Goal: Information Seeking & Learning: Learn about a topic

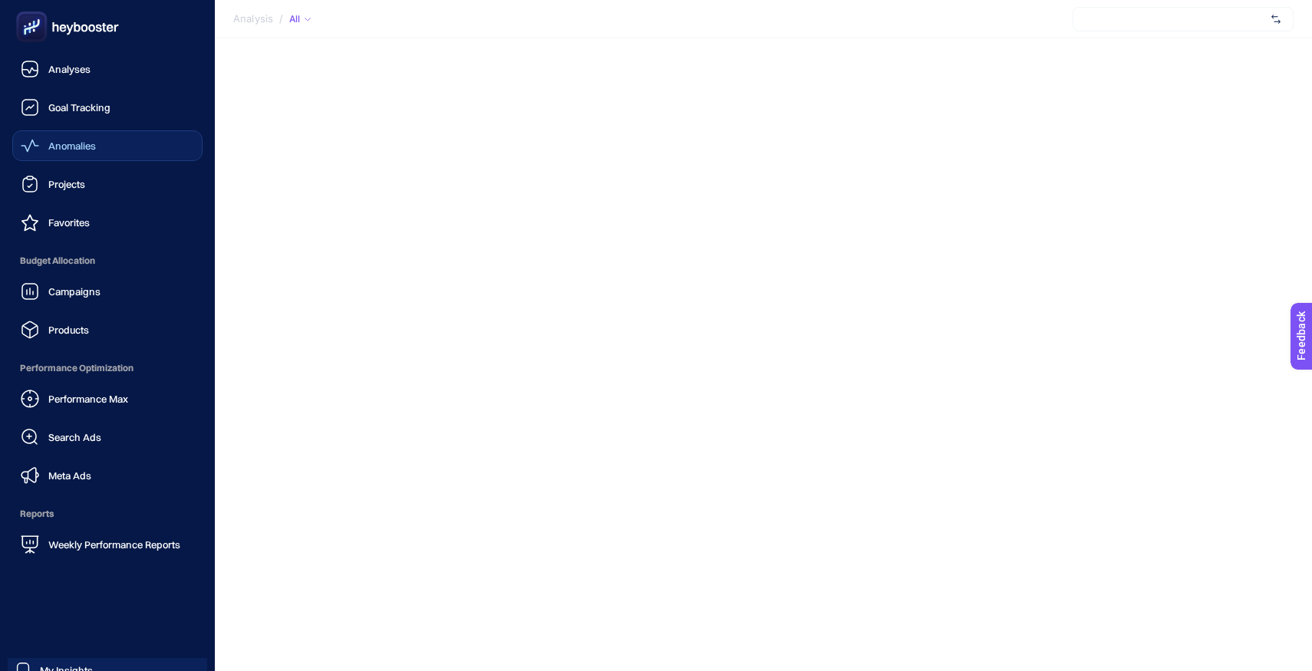
click at [48, 153] on div "Anomalies" at bounding box center [58, 146] width 75 height 18
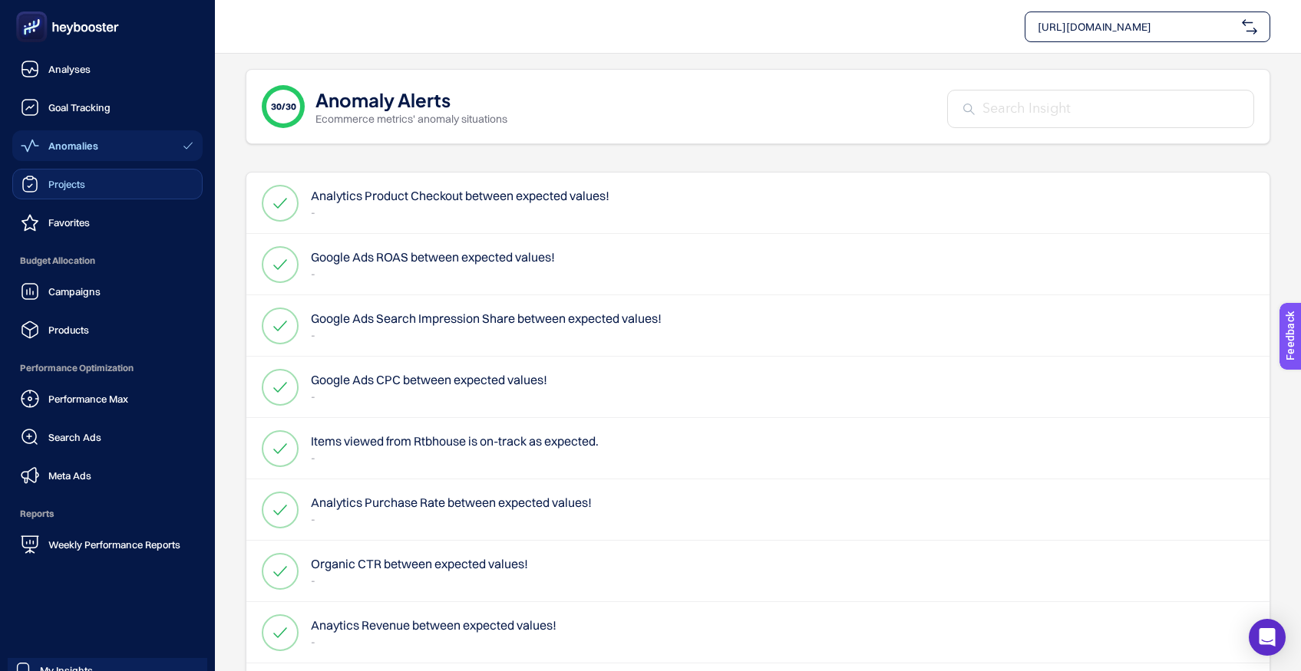
click at [64, 190] on span "Projects" at bounding box center [66, 184] width 37 height 12
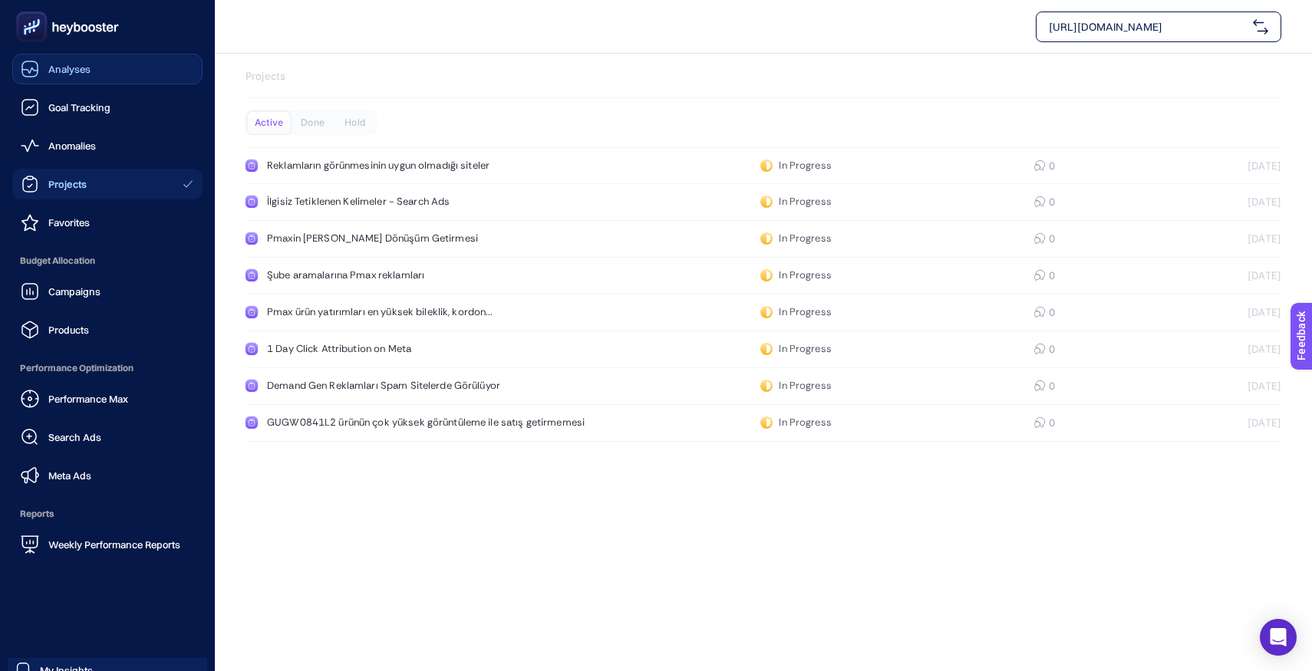
drag, startPoint x: 26, startPoint y: 78, endPoint x: 73, endPoint y: 73, distance: 47.1
click at [26, 77] on link "Analyses" at bounding box center [107, 69] width 190 height 31
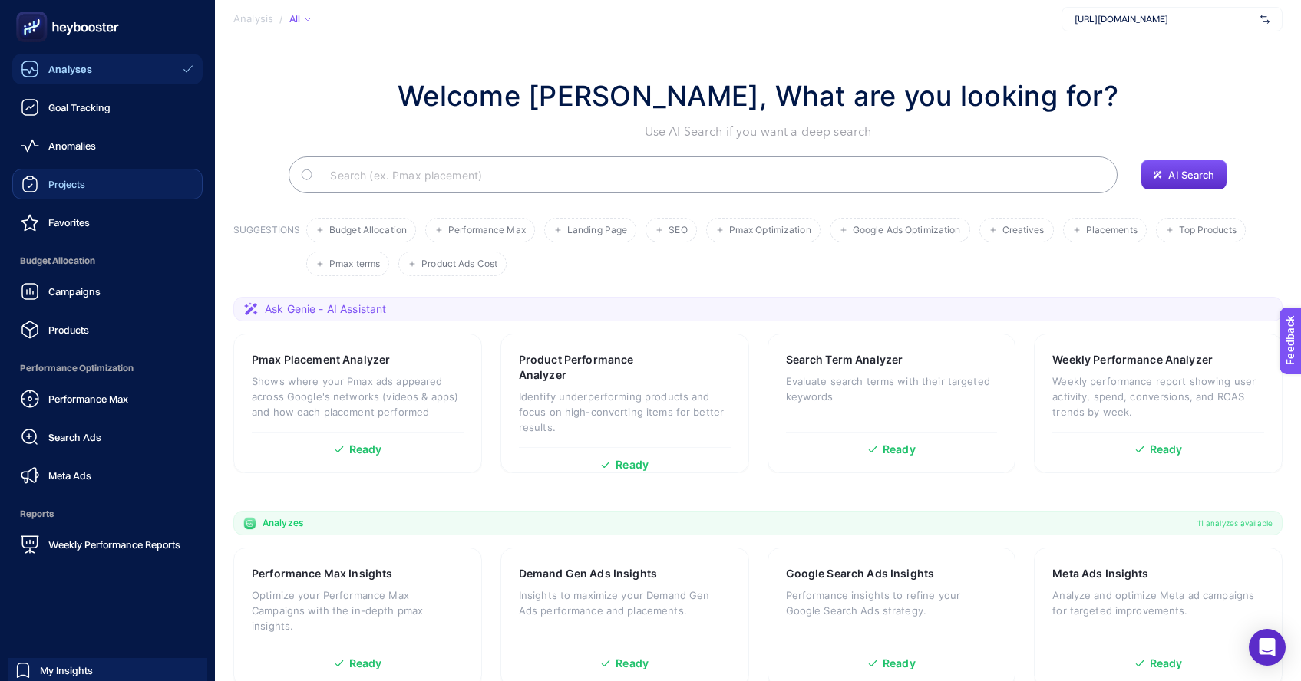
click at [59, 193] on div "Projects" at bounding box center [53, 184] width 64 height 18
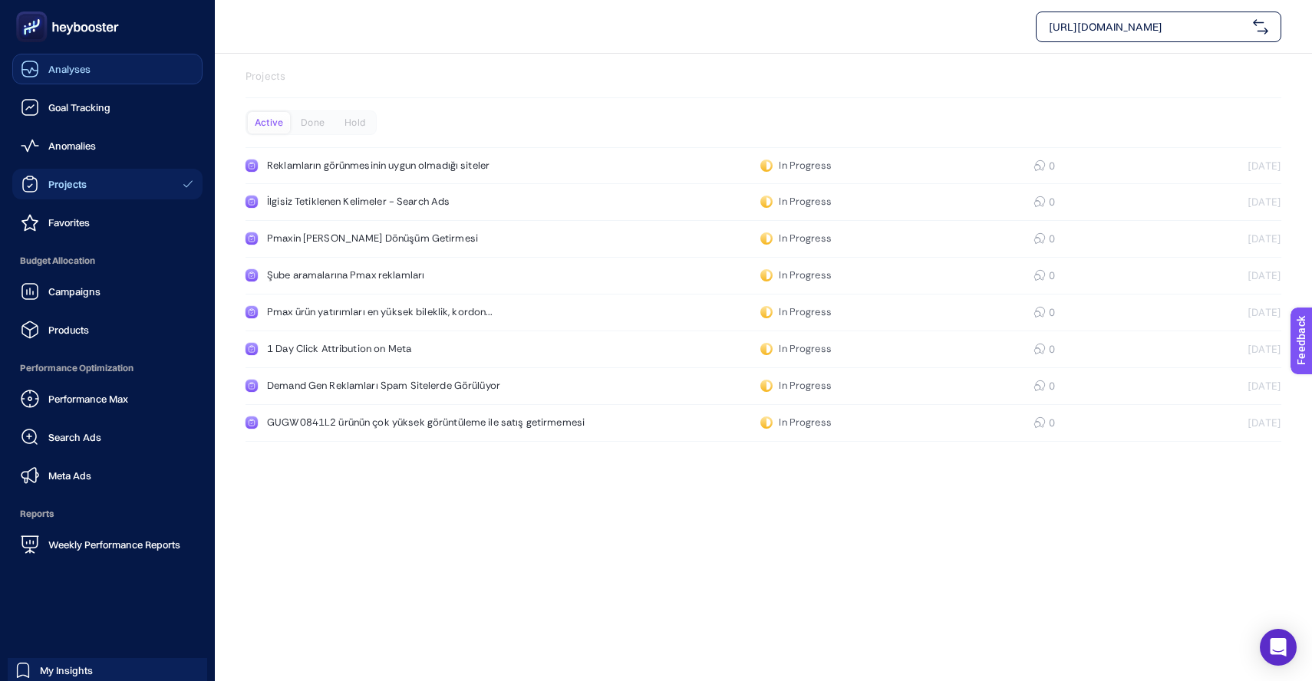
drag, startPoint x: 49, startPoint y: 64, endPoint x: 63, endPoint y: 68, distance: 14.3
click at [49, 64] on span "Analyses" at bounding box center [69, 69] width 42 height 12
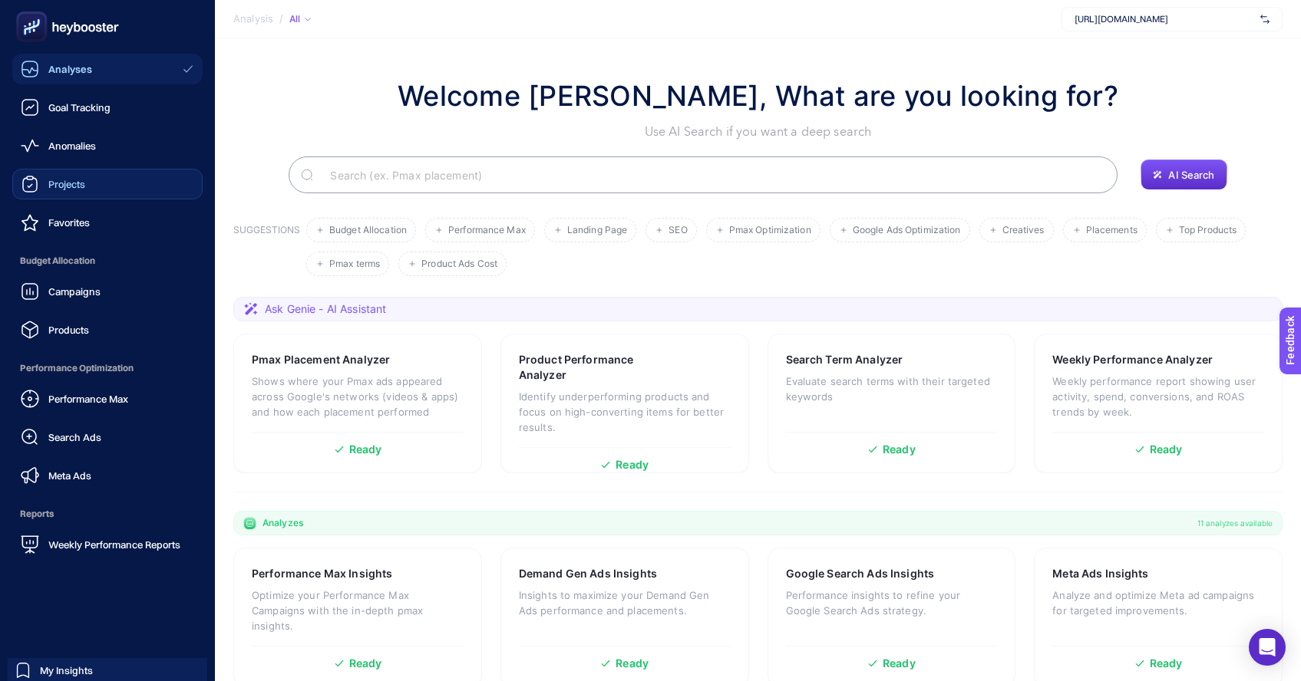
click at [60, 179] on span "Projects" at bounding box center [66, 184] width 37 height 12
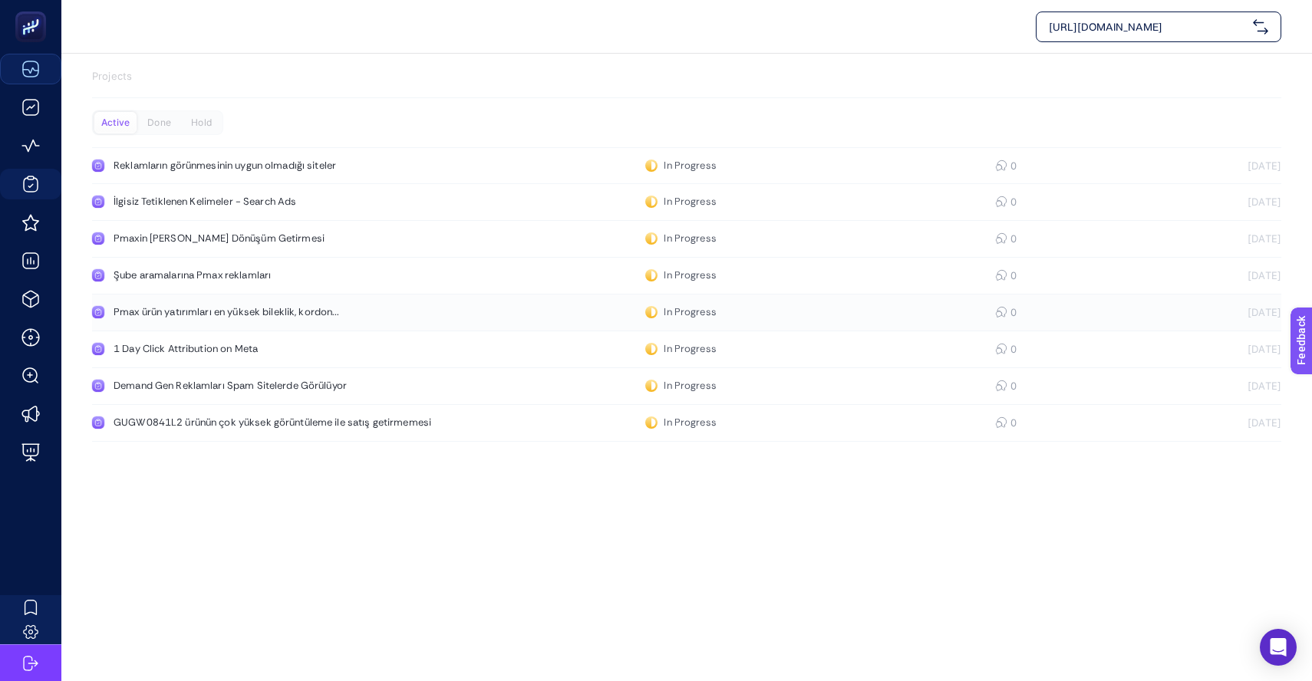
click at [314, 312] on div "Pmax ürün yatırımları en yüksek bileklik, kordon..." at bounding box center [291, 312] width 355 height 12
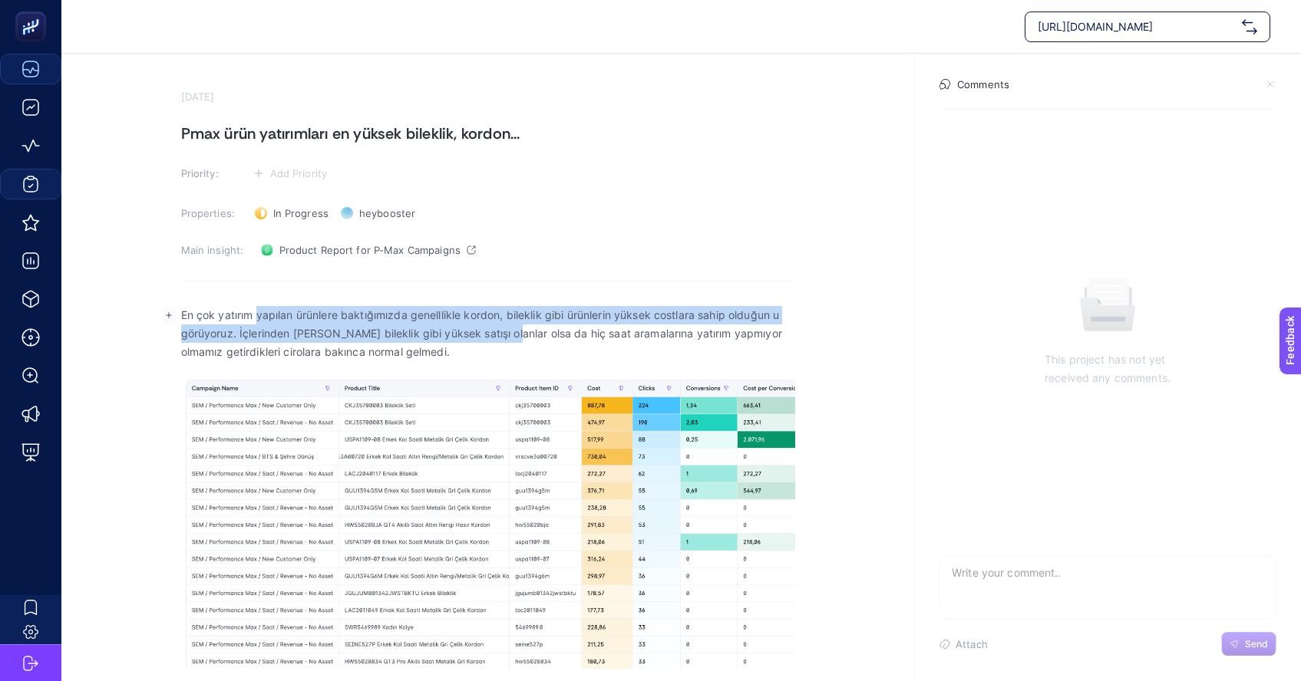
drag, startPoint x: 262, startPoint y: 321, endPoint x: 505, endPoint y: 339, distance: 243.9
click at [505, 339] on p "En çok yatırım yapılan ürünlere baktığımızda genelllikle kordon, bileklik gibi …" at bounding box center [488, 333] width 614 height 55
drag, startPoint x: 505, startPoint y: 339, endPoint x: 513, endPoint y: 341, distance: 8.6
click at [505, 339] on p "En çok yatırım yapılan ürünlere baktığımızda genelllikle kordon, bileklik gibi …" at bounding box center [488, 333] width 614 height 55
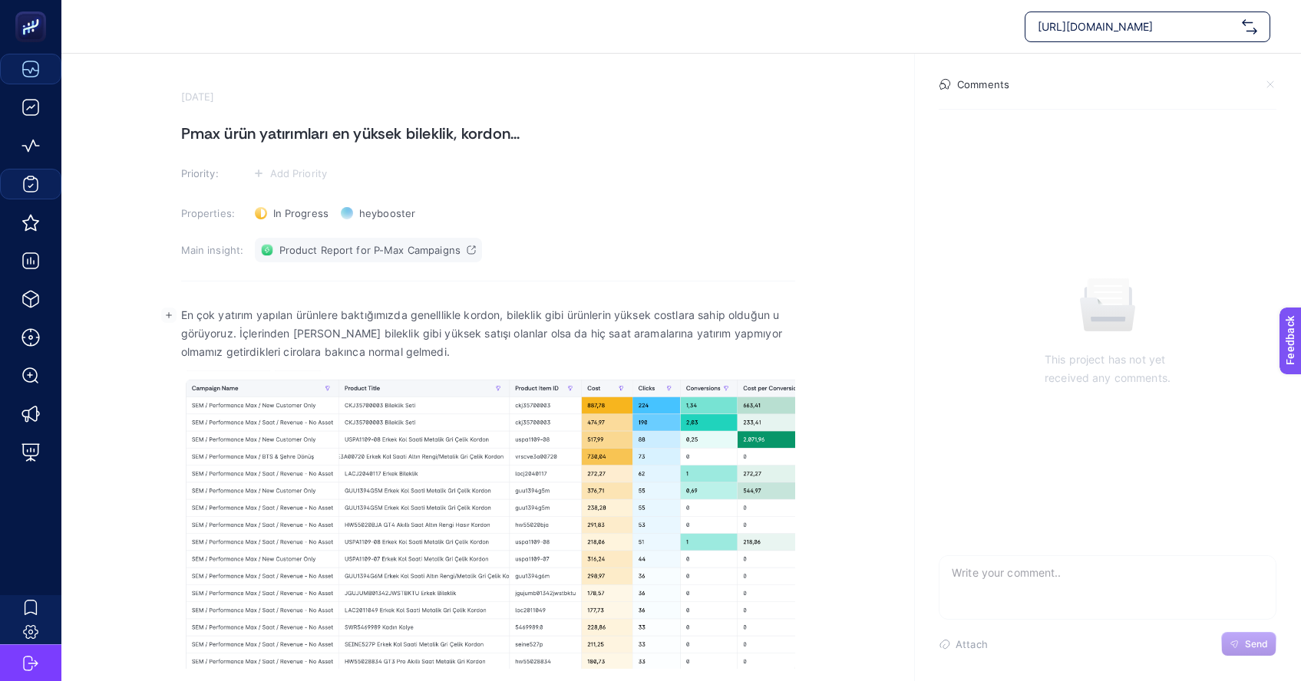
click at [434, 256] on span "Product Report for P-Max Campaigns" at bounding box center [369, 250] width 181 height 12
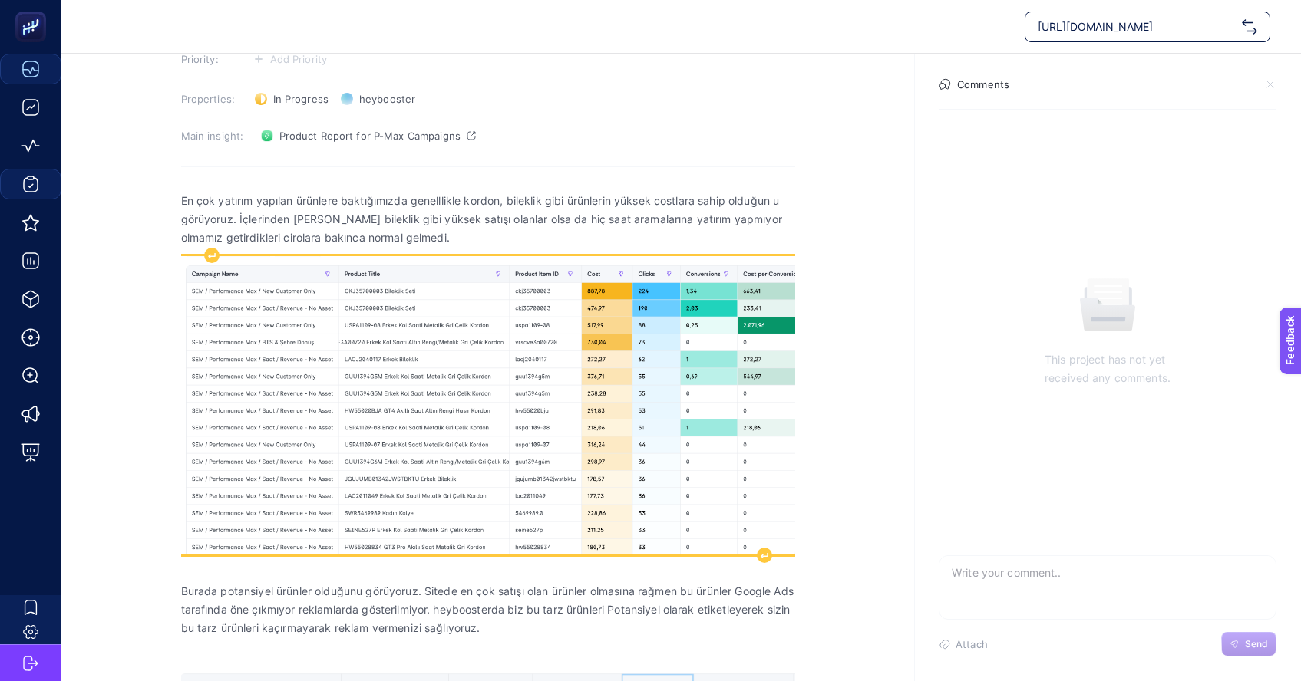
scroll to position [419, 0]
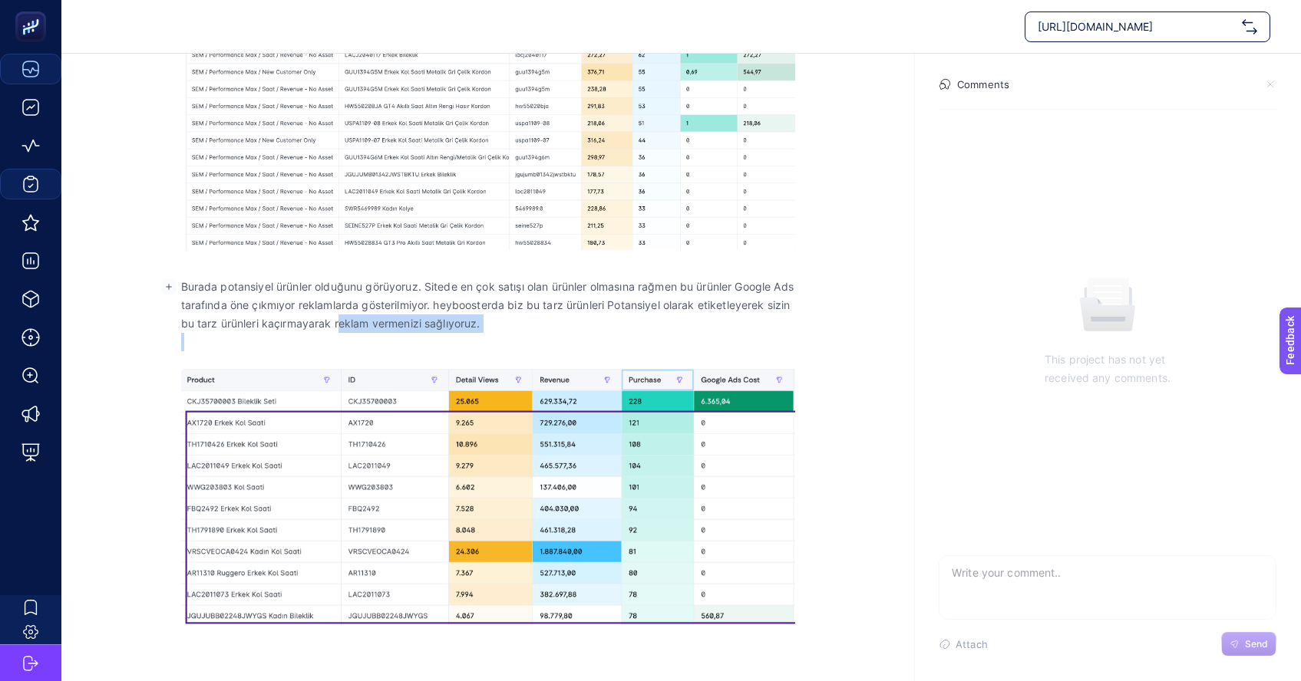
drag, startPoint x: 367, startPoint y: 324, endPoint x: 358, endPoint y: 360, distance: 37.0
click at [361, 353] on div "En çok yatırım yapılan ürünlere baktığımızda genelllikle kordon, bileklik gibi …" at bounding box center [488, 279] width 614 height 805
drag, startPoint x: 512, startPoint y: 305, endPoint x: 549, endPoint y: 314, distance: 37.8
click at [515, 306] on p "Burada potansiyel ürünler olduğunu görüyoruz. Sitede en çok satışı olan ürünler…" at bounding box center [488, 305] width 614 height 55
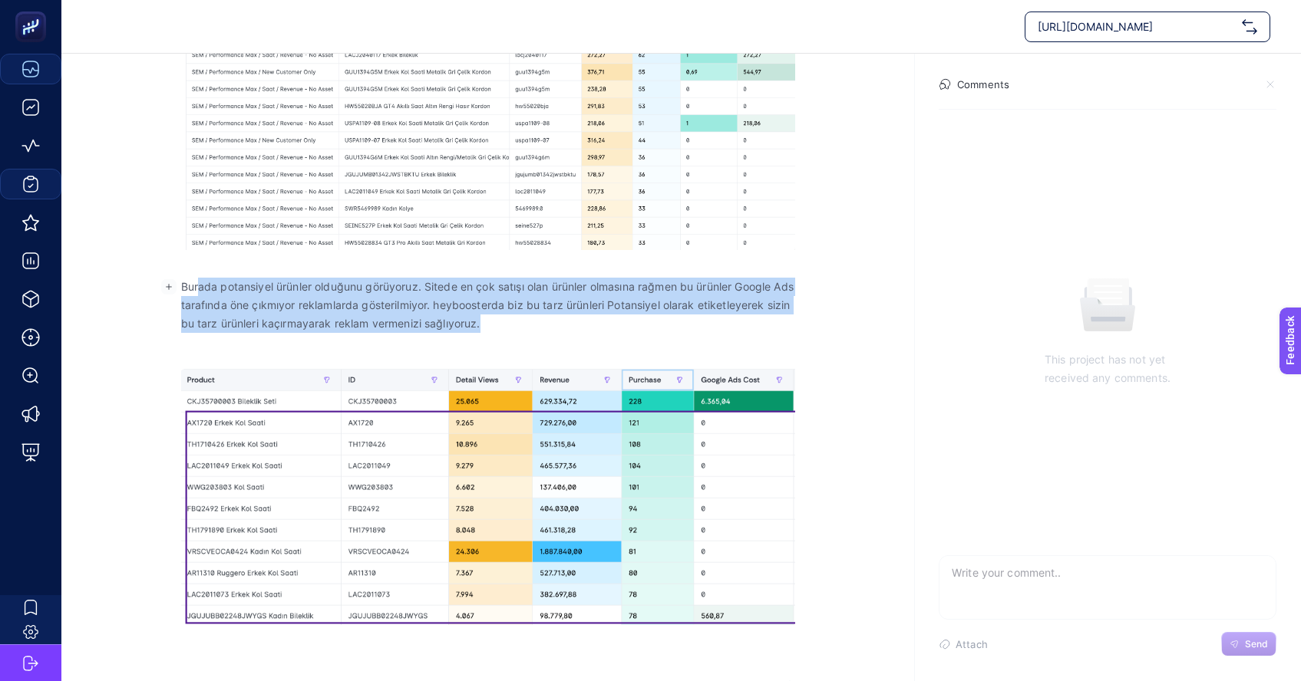
drag, startPoint x: 504, startPoint y: 318, endPoint x: 199, endPoint y: 282, distance: 307.4
click at [199, 282] on p "Burada potansiyel ürünler olduğunu görüyoruz. Sitede en çok satışı olan ürünler…" at bounding box center [488, 305] width 614 height 55
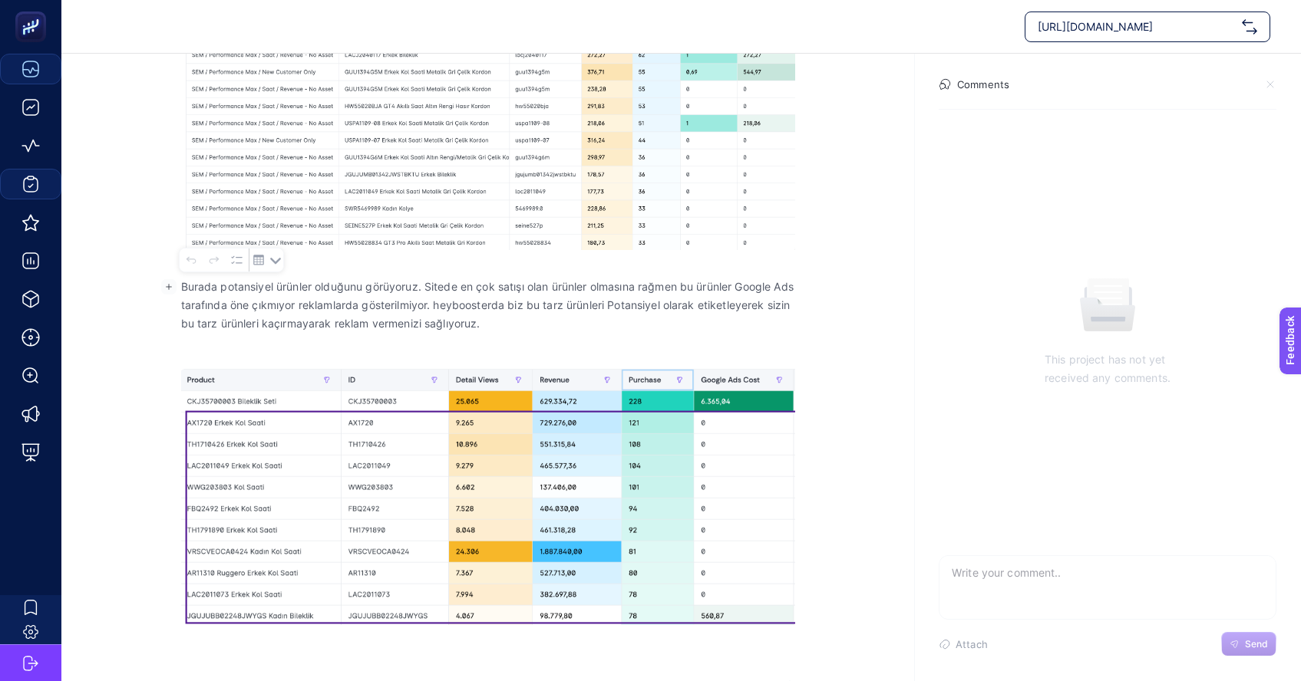
drag, startPoint x: 193, startPoint y: 285, endPoint x: 185, endPoint y: 285, distance: 7.7
click at [193, 285] on p "Burada potansiyel ürünler olduğunu görüyoruz. Sitede en çok satışı olan ürünler…" at bounding box center [488, 305] width 614 height 55
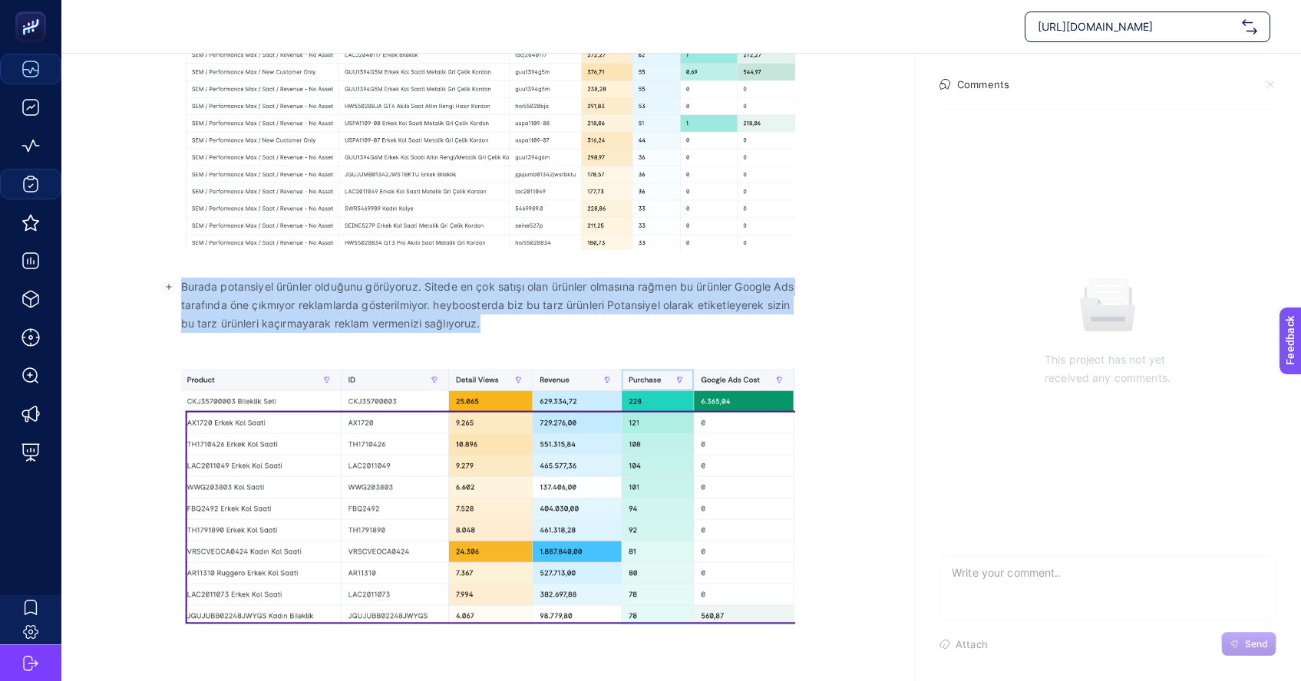
drag, startPoint x: 186, startPoint y: 286, endPoint x: 527, endPoint y: 328, distance: 343.2
click at [527, 328] on p "Burada potansiyel ürünler olduğunu görüyoruz. Sitede en çok satışı olan ürünler…" at bounding box center [488, 305] width 614 height 55
drag, startPoint x: 527, startPoint y: 328, endPoint x: 536, endPoint y: 325, distance: 9.7
click at [528, 327] on p "Burada potansiyel ürünler olduğunu görüyoruz. Sitede en çok satışı olan ürünler…" at bounding box center [488, 305] width 614 height 55
drag, startPoint x: 512, startPoint y: 325, endPoint x: 183, endPoint y: 281, distance: 331.3
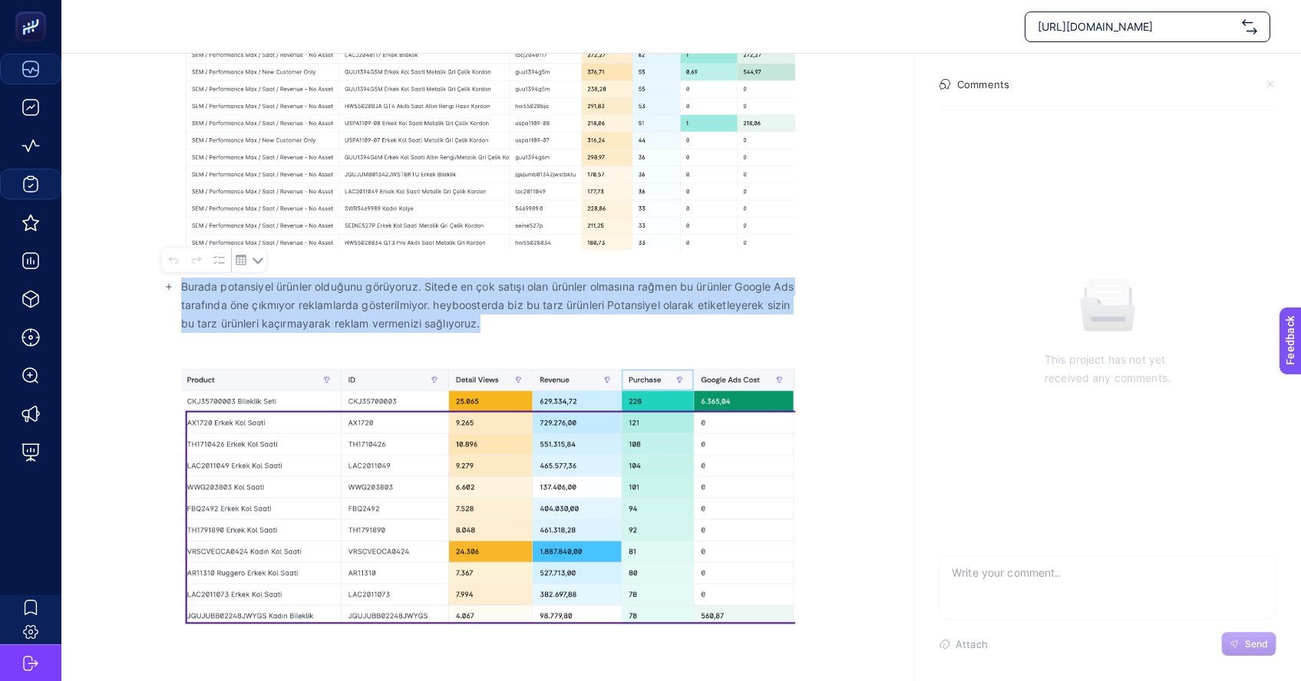
click at [183, 281] on p "Burada potansiyel ürünler olduğunu görüyoruz. Sitede en çok satışı olan ürünler…" at bounding box center [488, 305] width 614 height 55
drag, startPoint x: 184, startPoint y: 282, endPoint x: 508, endPoint y: 328, distance: 327.1
click at [508, 328] on p "Burada potansiyel ürünler olduğunu görüyoruz. Sitede en çok satışı olan ürünler…" at bounding box center [488, 305] width 614 height 55
click at [508, 323] on p "Burada potansiyel ürünler olduğunu görüyoruz. Sitede en çok satışı olan ürünler…" at bounding box center [488, 305] width 614 height 55
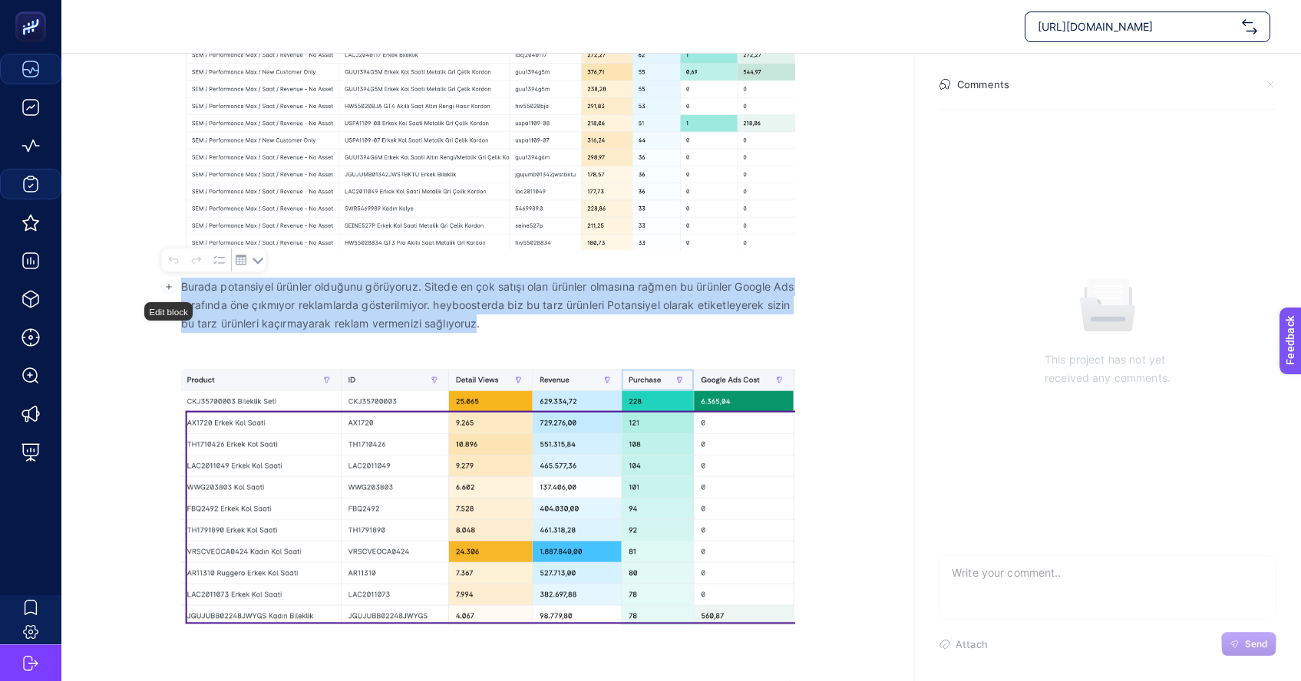
drag, startPoint x: 502, startPoint y: 324, endPoint x: 183, endPoint y: 285, distance: 321.5
click at [183, 285] on p "Burada potansiyel ürünler olduğunu görüyoruz. Sitede en çok satışı olan ürünler…" at bounding box center [488, 305] width 614 height 55
drag, startPoint x: 183, startPoint y: 285, endPoint x: 501, endPoint y: 322, distance: 320.6
click at [501, 322] on p "Burada potansiyel ürünler olduğunu görüyoruz. Sitede en çok satışı olan ürünler…" at bounding box center [488, 305] width 614 height 55
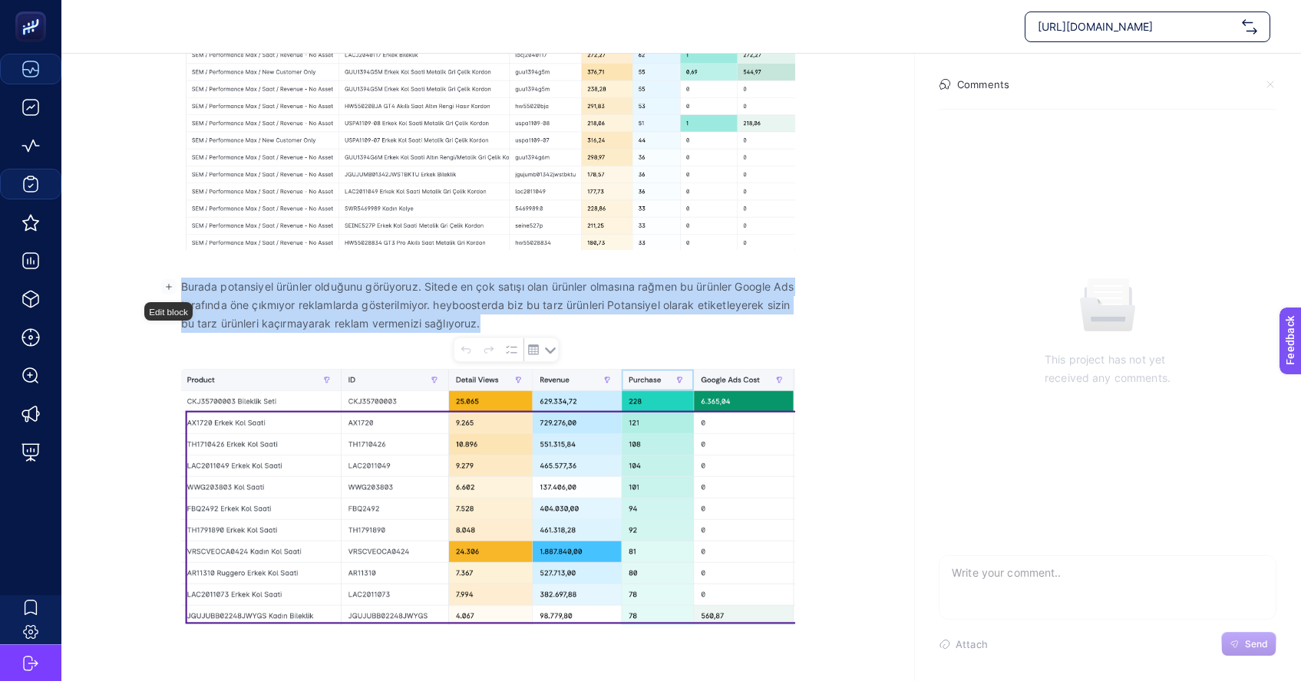
click at [454, 312] on p "Burada potansiyel ürünler olduğunu görüyoruz. Sitede en çok satışı olan ürünler…" at bounding box center [488, 305] width 614 height 55
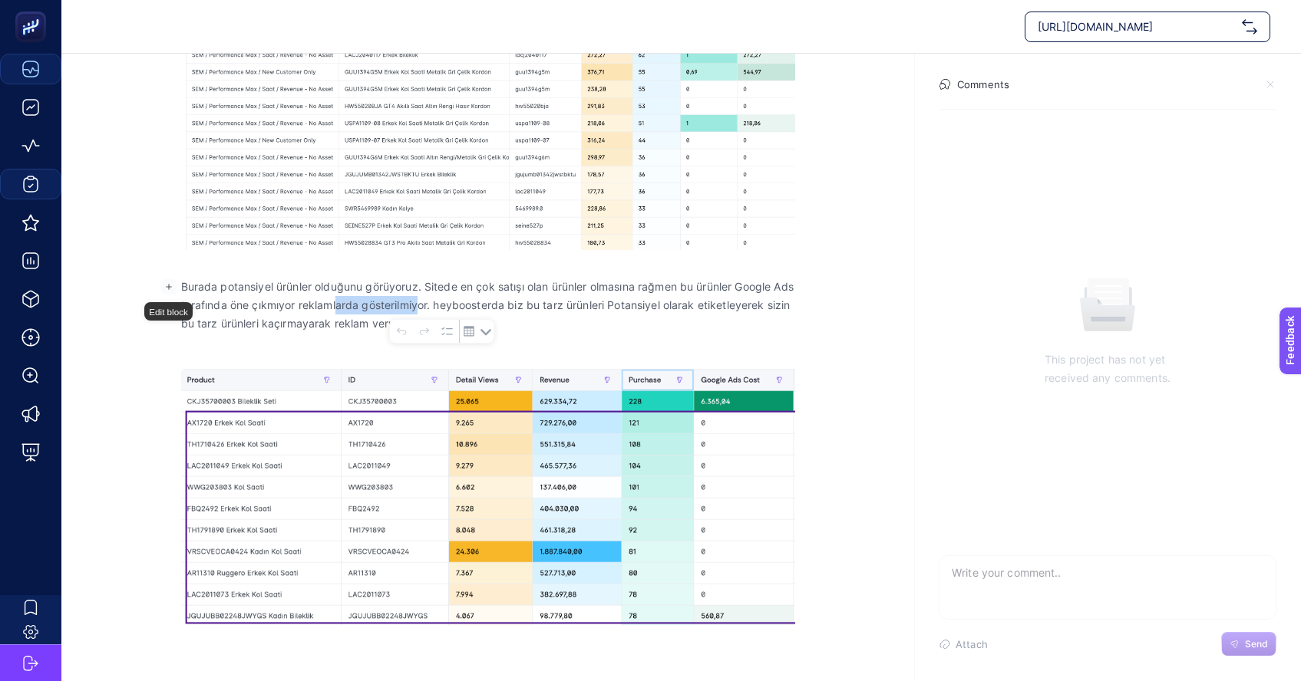
drag, startPoint x: 362, startPoint y: 298, endPoint x: 500, endPoint y: 305, distance: 137.5
click at [447, 305] on p "Burada potansiyel ürünler olduğunu görüyoruz. Sitede en çok satışı olan ürünler…" at bounding box center [488, 305] width 614 height 55
click at [505, 305] on p "Burada potansiyel ürünler olduğunu görüyoruz. Sitede en çok satışı olan ürünler…" at bounding box center [488, 305] width 614 height 55
drag, startPoint x: 531, startPoint y: 306, endPoint x: 404, endPoint y: 300, distance: 126.8
click at [387, 298] on p "Burada potansiyel ürünler olduğunu görüyoruz. Sitede en çok satışı olan ürünler…" at bounding box center [488, 305] width 614 height 55
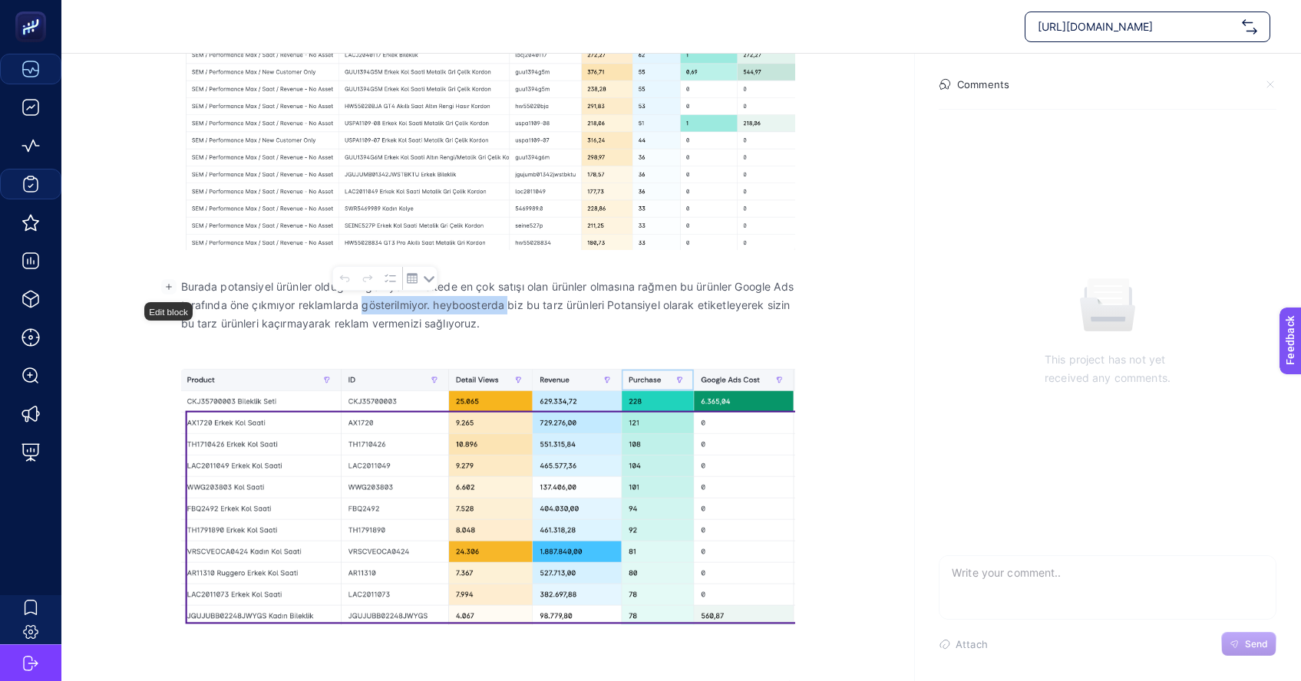
click at [479, 306] on p "Burada potansiyel ürünler olduğunu görüyoruz. Sitede en çok satışı olan ürünler…" at bounding box center [488, 305] width 614 height 55
click at [530, 308] on p "Burada potansiyel ürünler olduğunu görüyoruz. Sitede en çok satışı olan ürünler…" at bounding box center [488, 305] width 614 height 55
drag, startPoint x: 386, startPoint y: 301, endPoint x: 453, endPoint y: 305, distance: 66.9
click at [451, 305] on p "Burada potansiyel ürünler olduğunu görüyoruz. Sitede en çok satışı olan ürünler…" at bounding box center [488, 305] width 614 height 55
drag, startPoint x: 452, startPoint y: 305, endPoint x: 392, endPoint y: 303, distance: 59.9
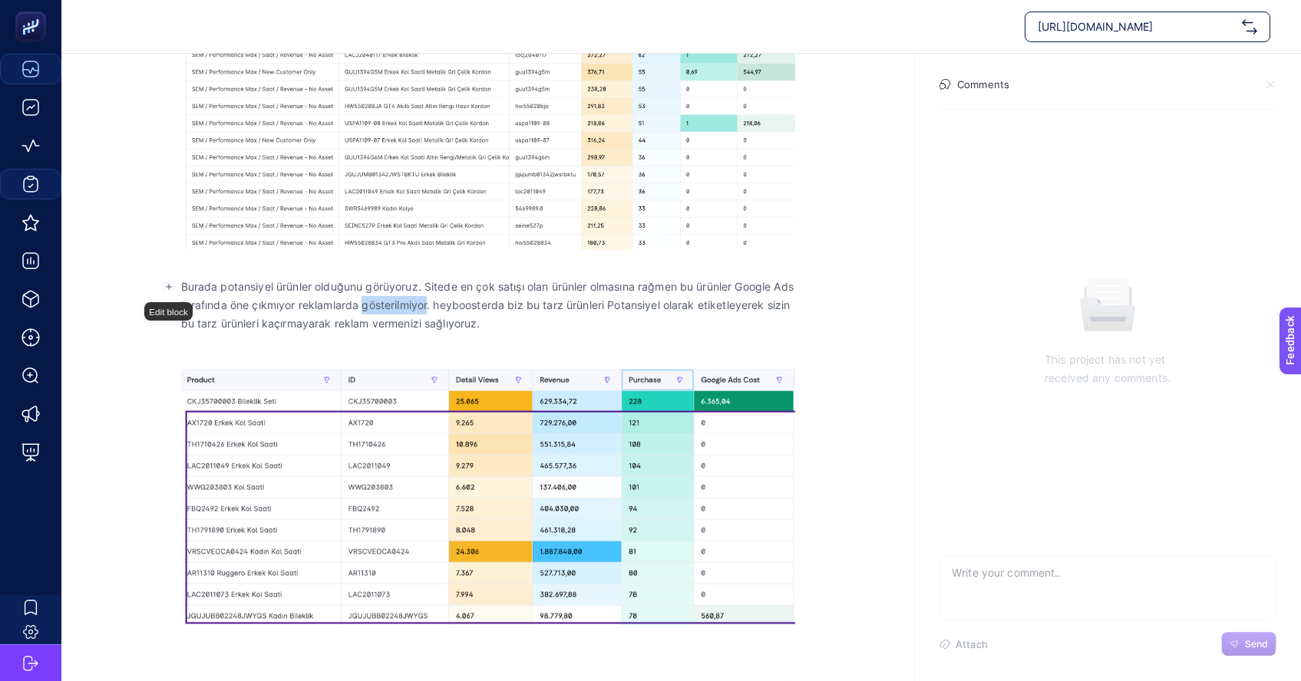
click at [386, 302] on p "Burada potansiyel ürünler olduğunu görüyoruz. Sitede en çok satışı olan ürünler…" at bounding box center [488, 305] width 614 height 55
drag, startPoint x: 529, startPoint y: 306, endPoint x: 460, endPoint y: 304, distance: 69.1
click at [463, 304] on p "Burada potansiyel ürünler olduğunu görüyoruz. Sitede en çok satışı olan ürünler…" at bounding box center [488, 305] width 614 height 55
drag, startPoint x: 457, startPoint y: 304, endPoint x: 483, endPoint y: 308, distance: 26.4
click at [477, 305] on p "Burada potansiyel ürünler olduğunu görüyoruz. Sitede en çok satışı olan ürünler…" at bounding box center [488, 305] width 614 height 55
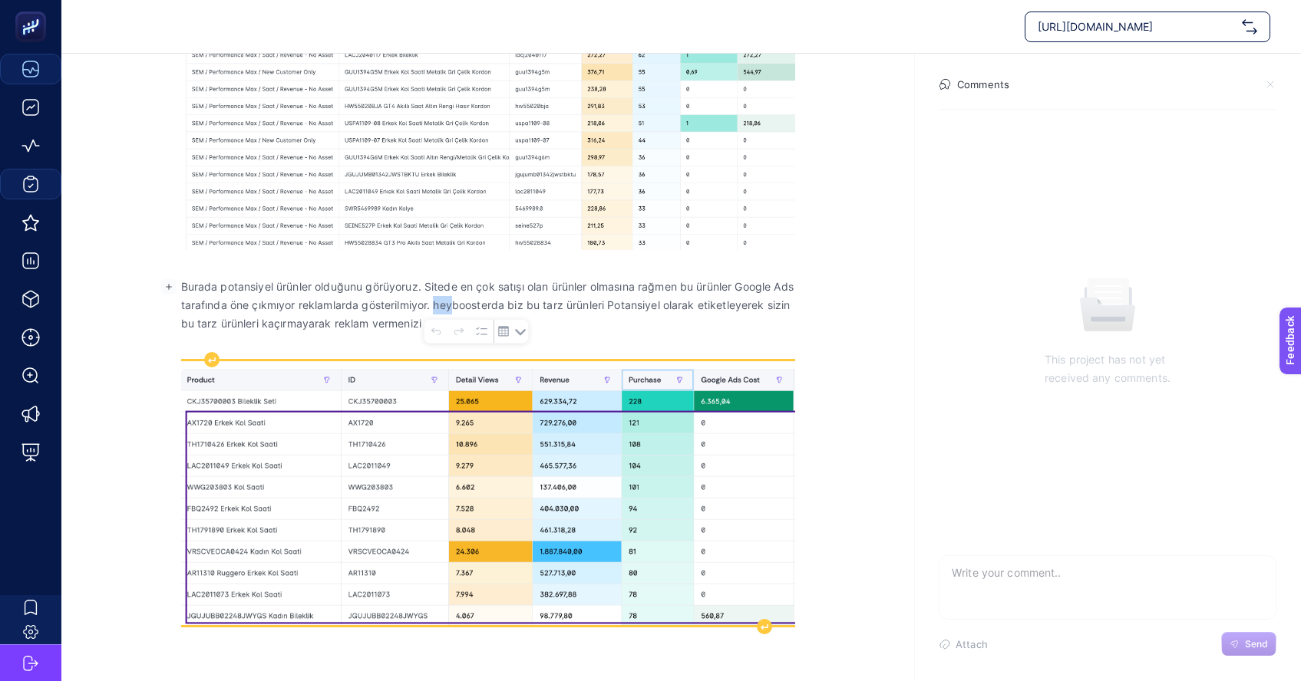
scroll to position [420, 0]
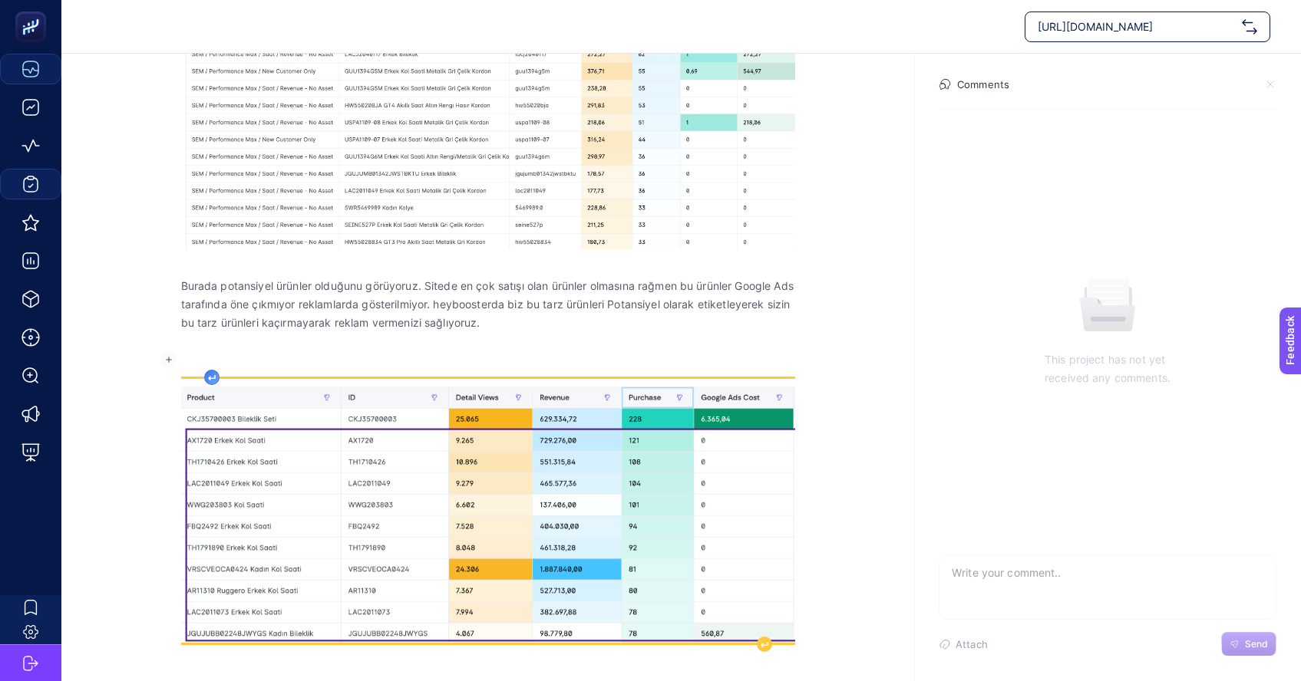
click at [209, 359] on div "En çok yatırım yapılan ürünlere baktığımızda genelllikle kordon, bileklik gibi …" at bounding box center [488, 287] width 614 height 823
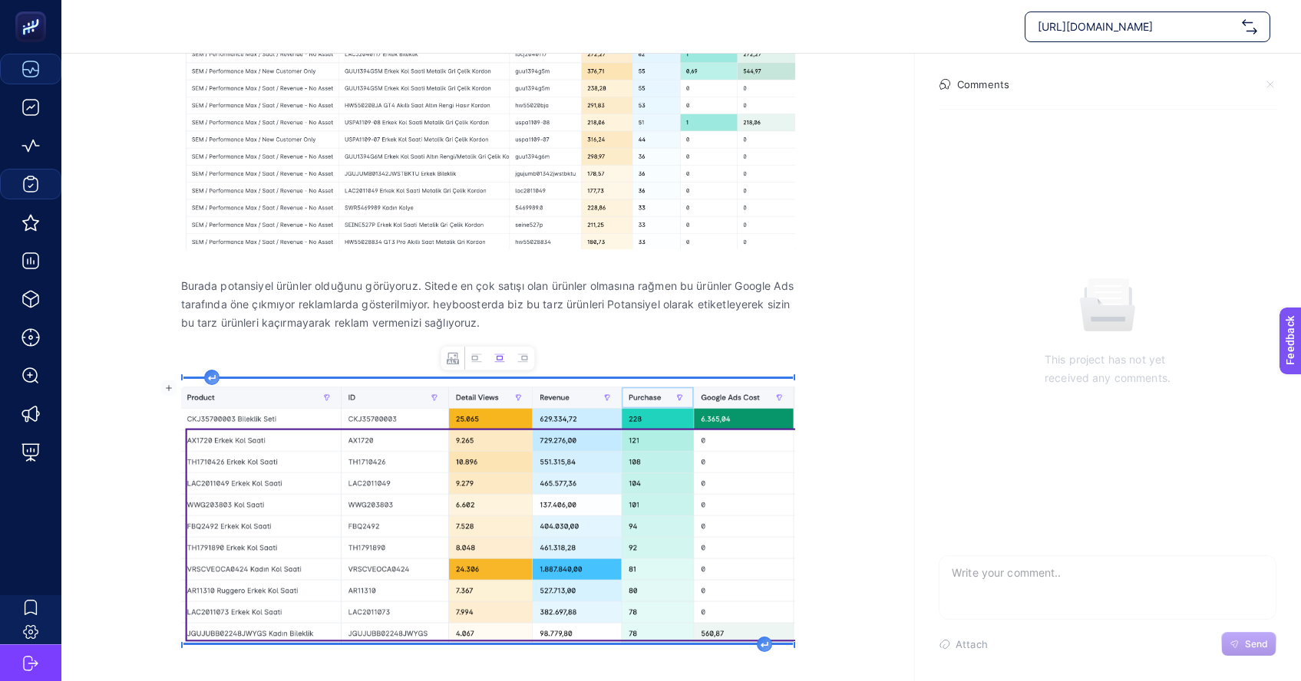
click at [279, 423] on img "Rich Text Editor. Editing area: main" at bounding box center [488, 511] width 614 height 265
click at [358, 329] on p "Burada potansiyel ürünler olduğunu görüyoruz. Sitede en çok satışı olan ürünler…" at bounding box center [488, 304] width 614 height 55
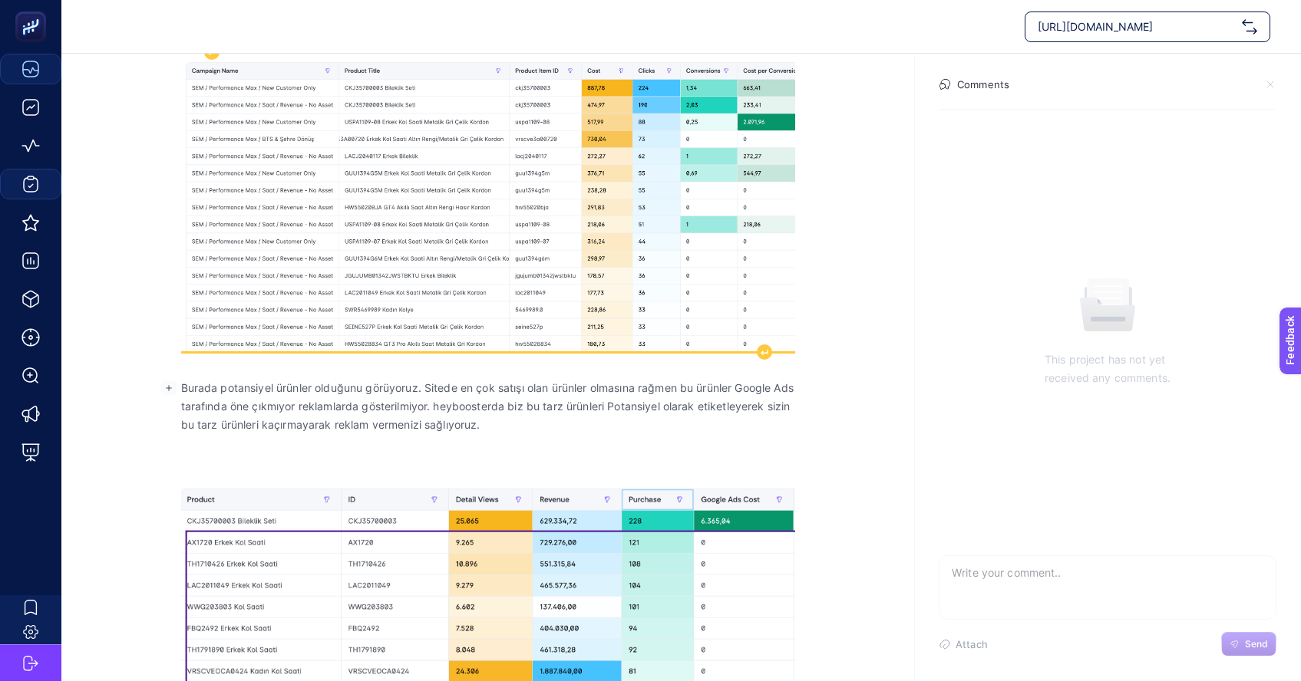
scroll to position [0, 0]
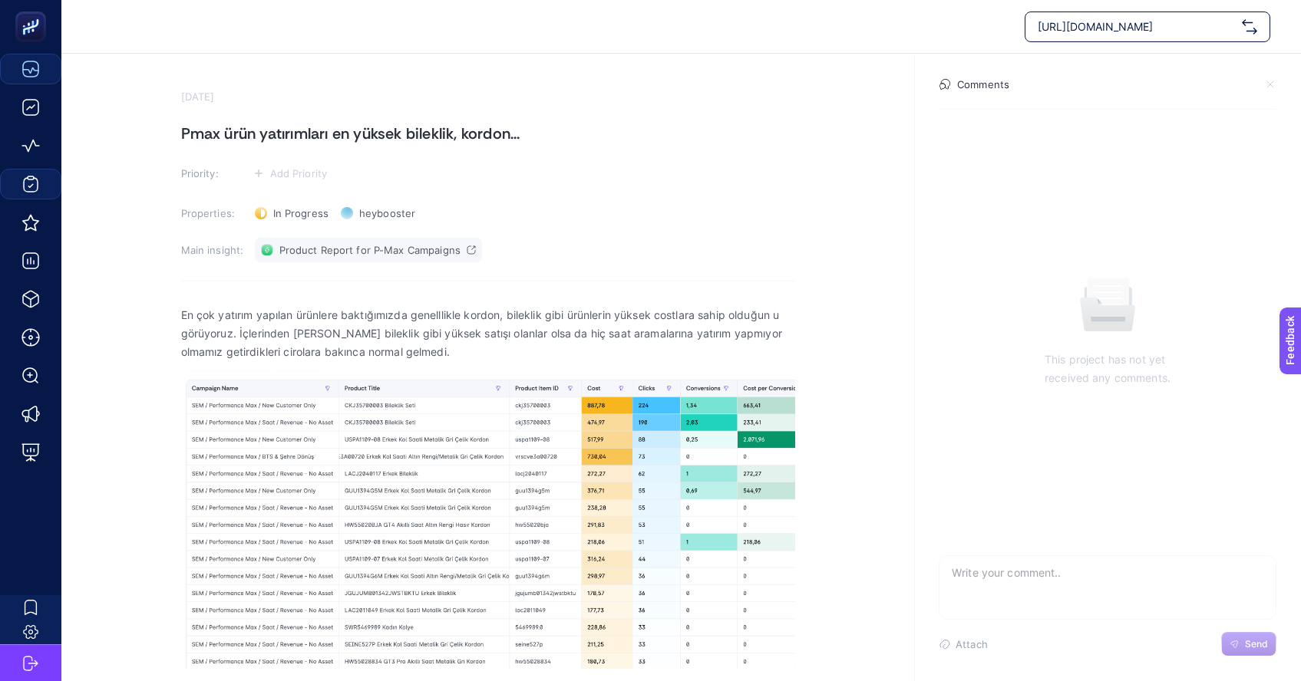
click at [397, 252] on span "Product Report for P-Max Campaigns" at bounding box center [369, 250] width 181 height 12
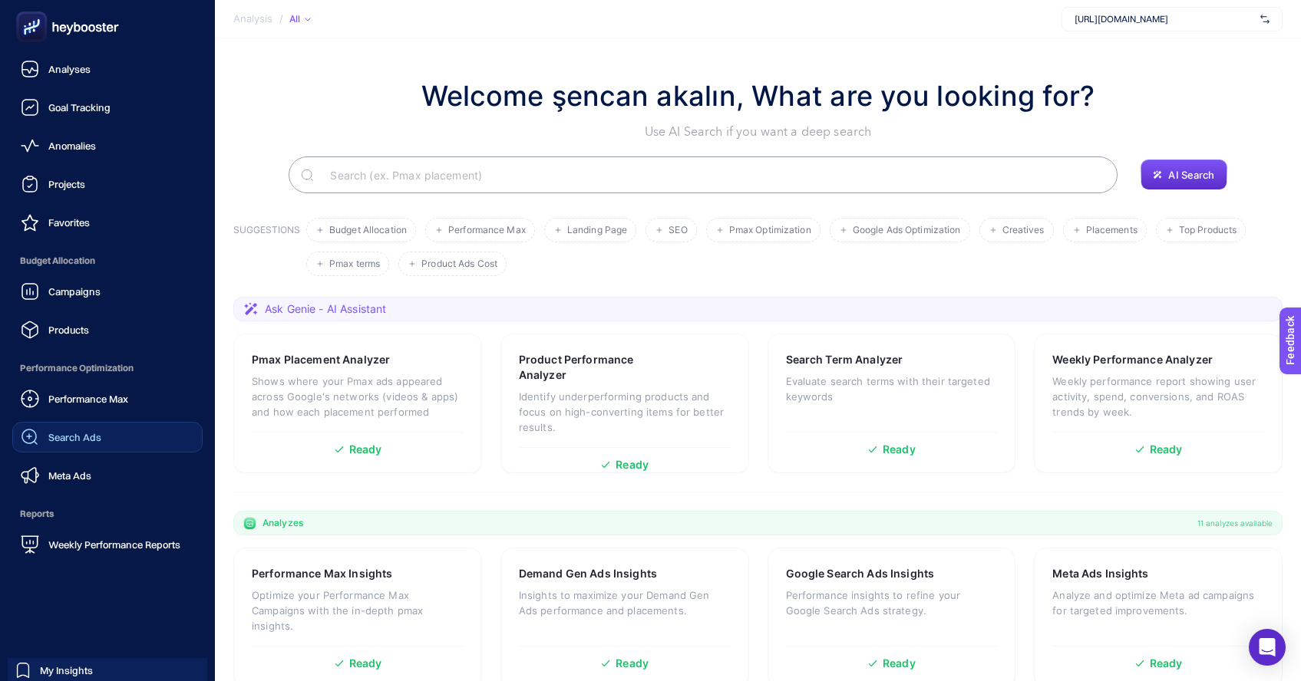
click at [77, 436] on span "Search Ads" at bounding box center [74, 437] width 53 height 12
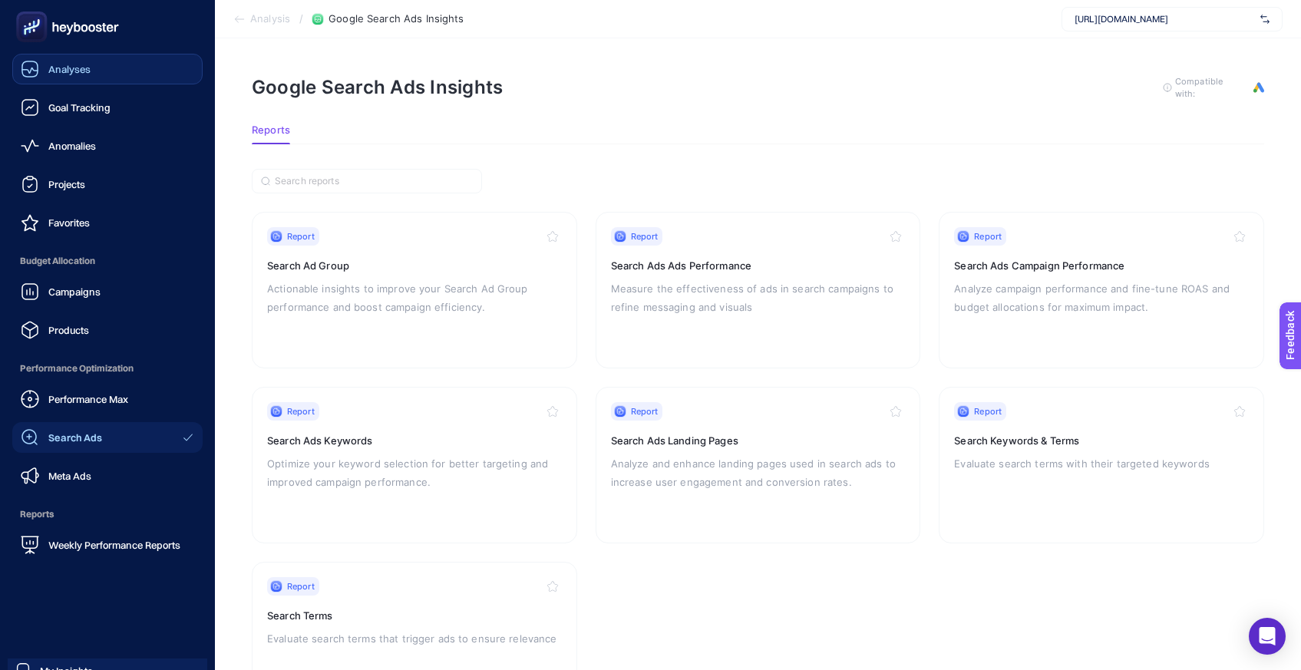
click at [77, 77] on div "Analyses" at bounding box center [56, 69] width 70 height 18
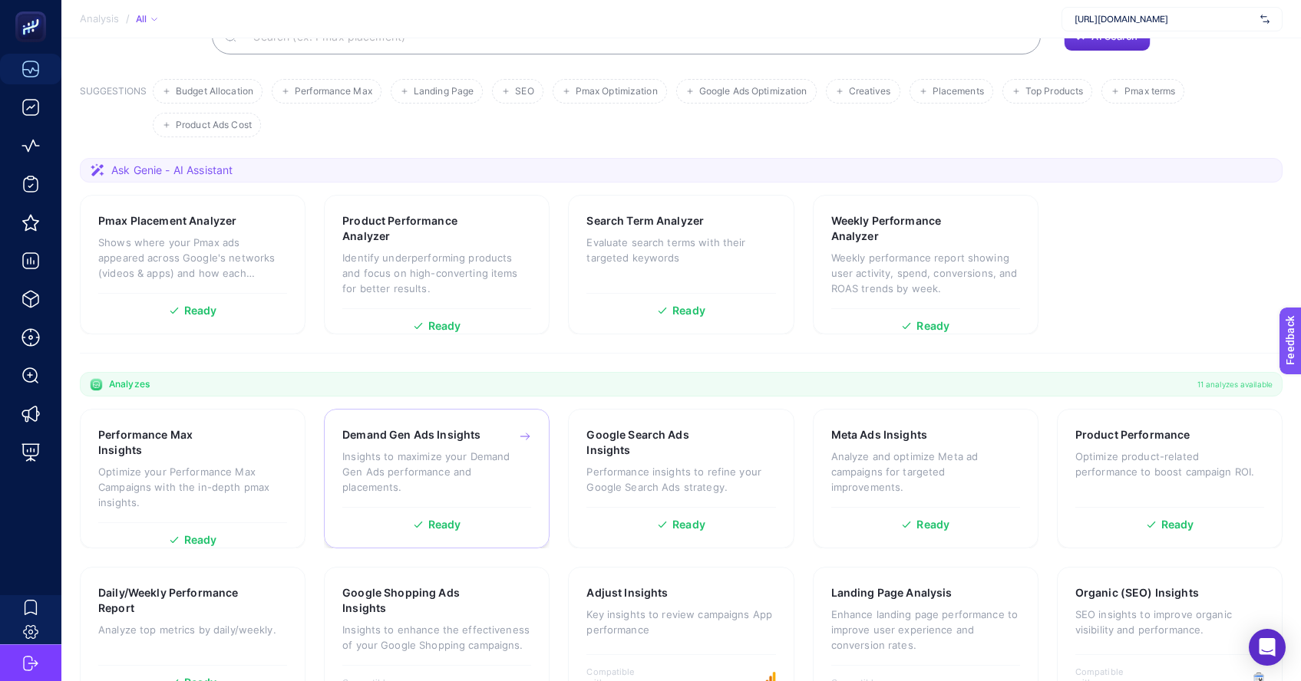
scroll to position [161, 0]
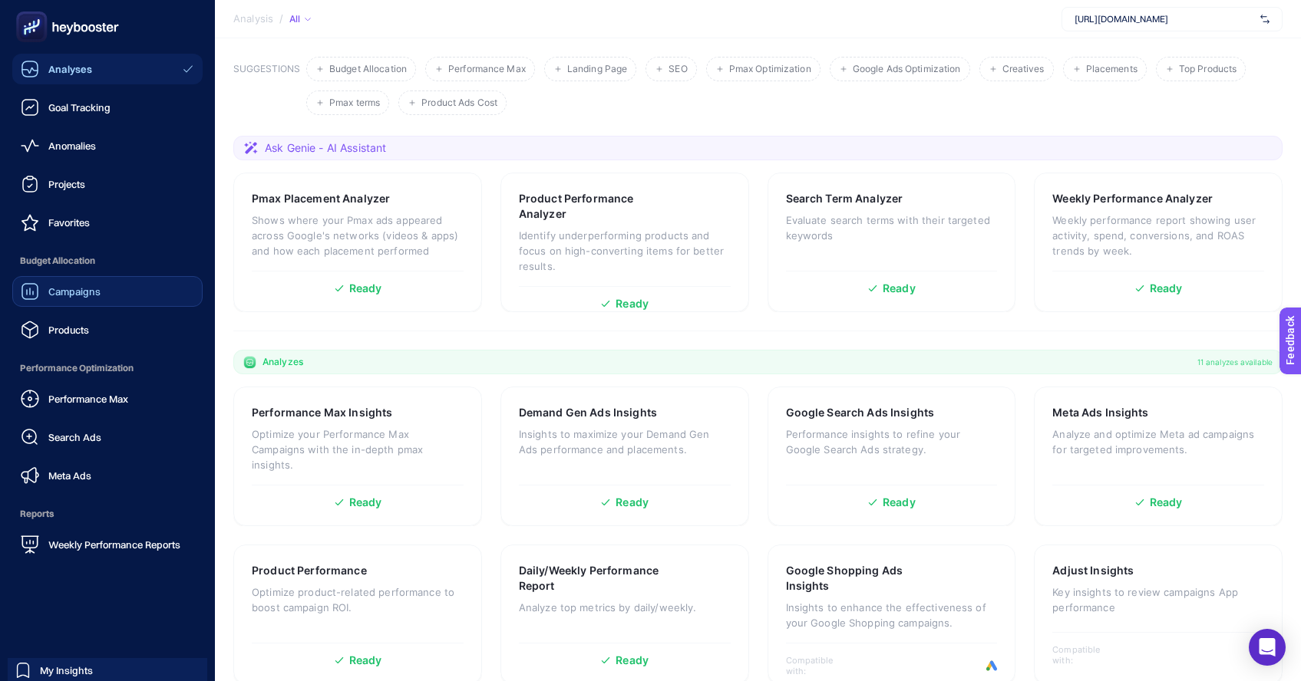
drag, startPoint x: 70, startPoint y: 296, endPoint x: 83, endPoint y: 303, distance: 14.8
click at [70, 296] on span "Campaigns" at bounding box center [74, 291] width 52 height 12
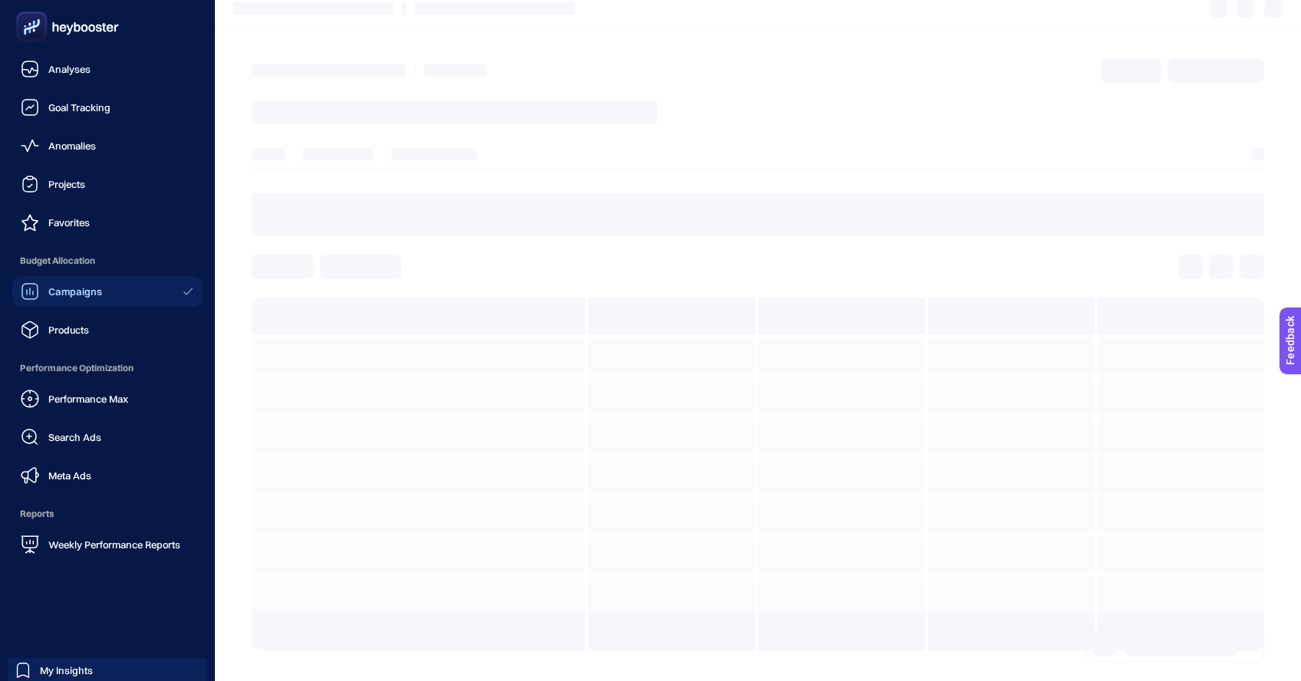
scroll to position [11, 0]
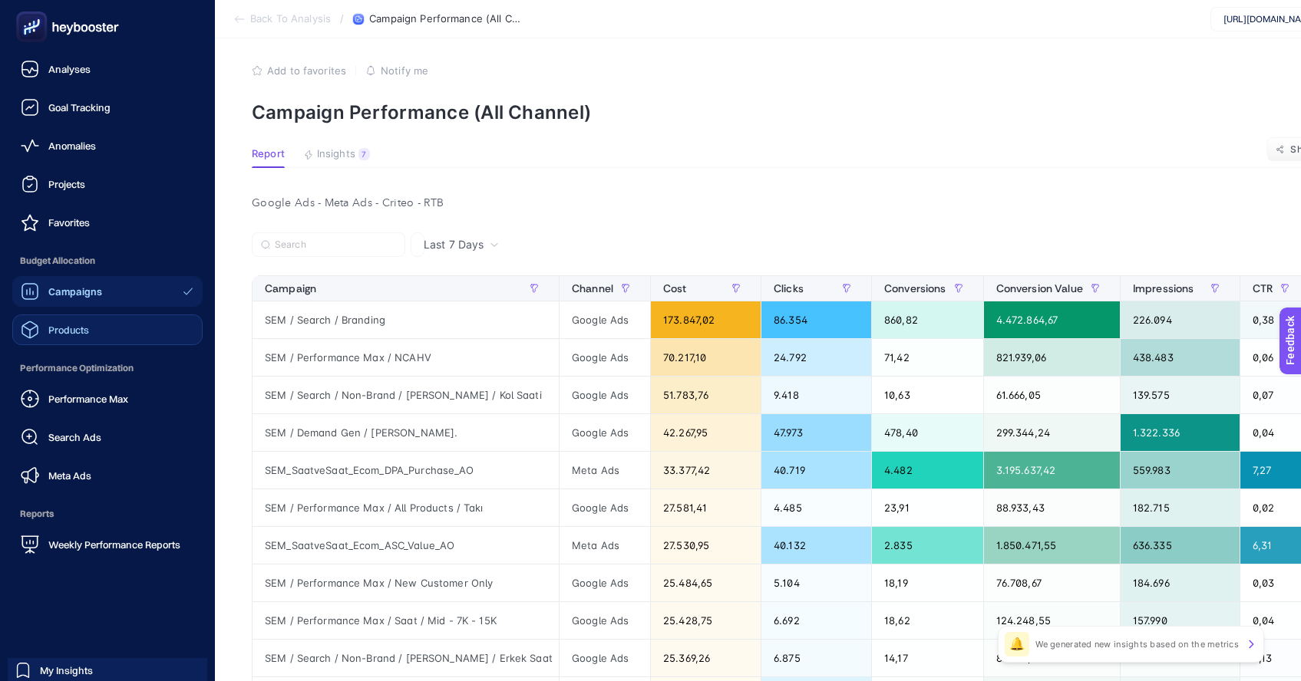
click at [73, 333] on span "Products" at bounding box center [68, 330] width 41 height 12
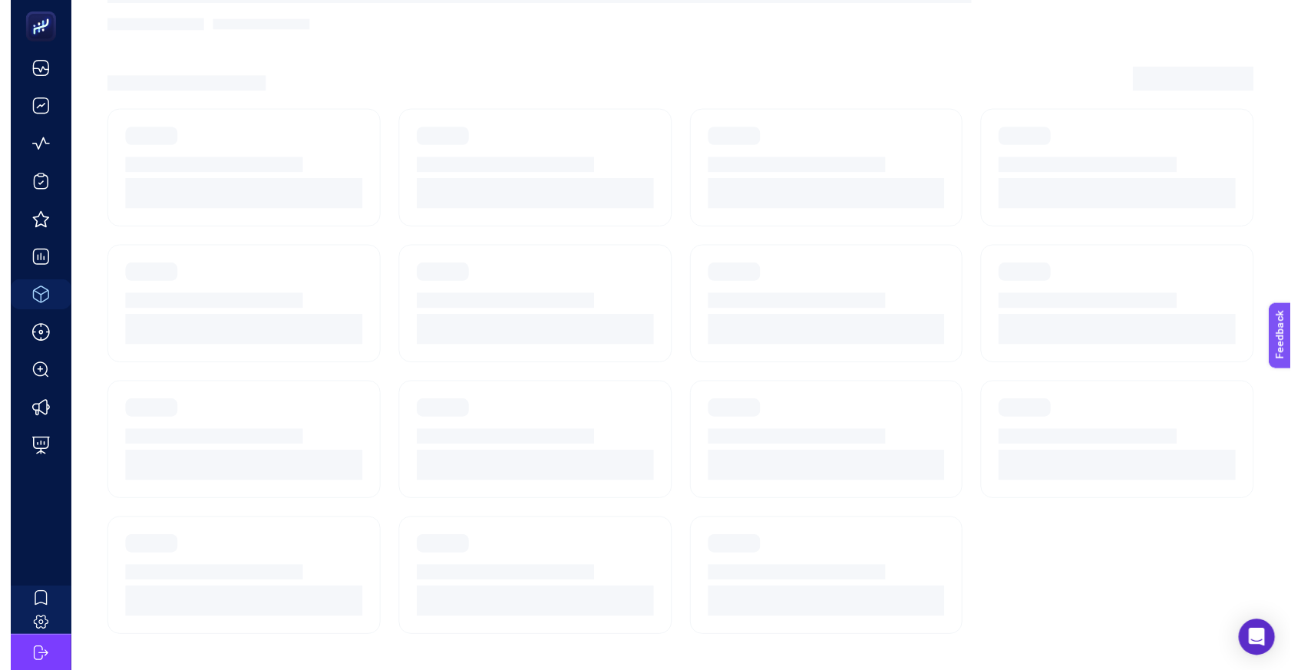
scroll to position [12, 0]
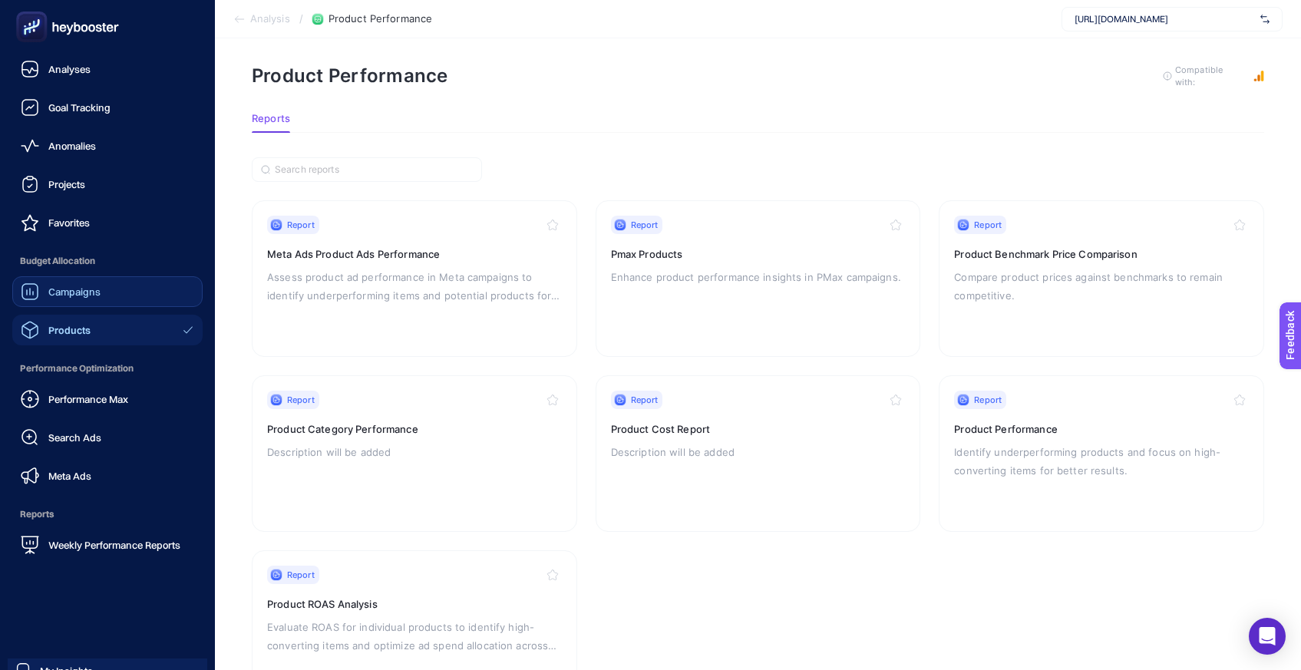
click at [52, 294] on span "Campaigns" at bounding box center [74, 291] width 52 height 12
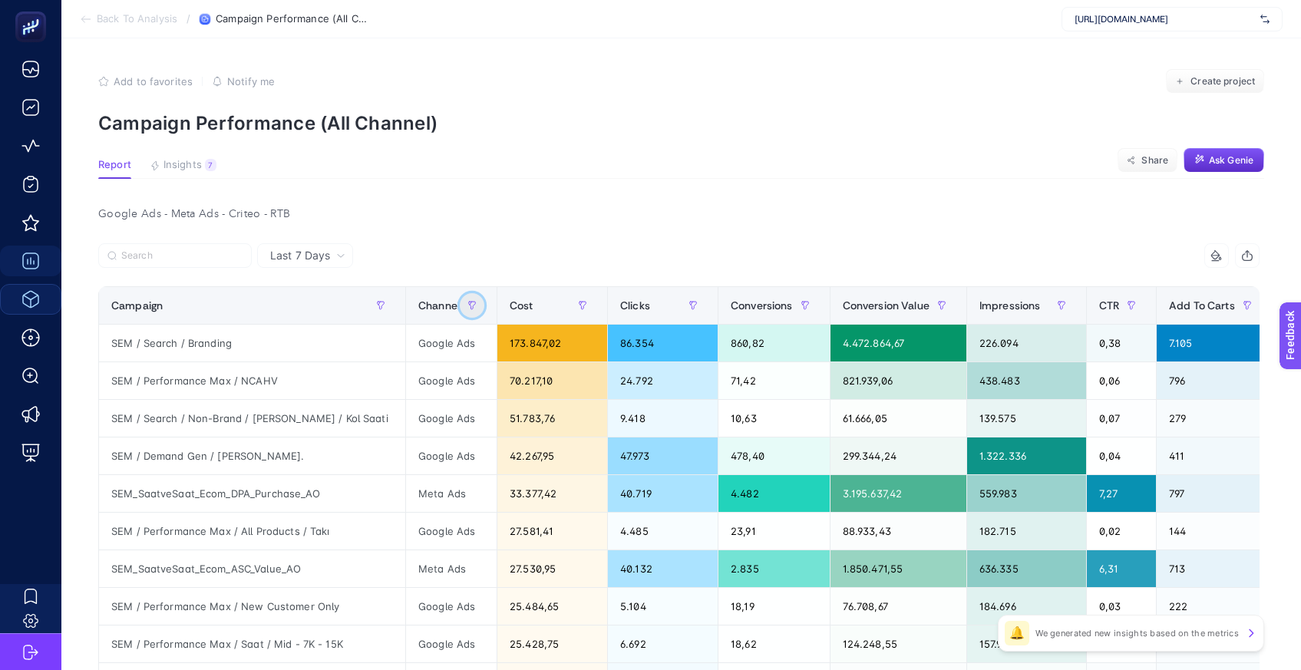
click at [460, 305] on button "button" at bounding box center [472, 305] width 25 height 25
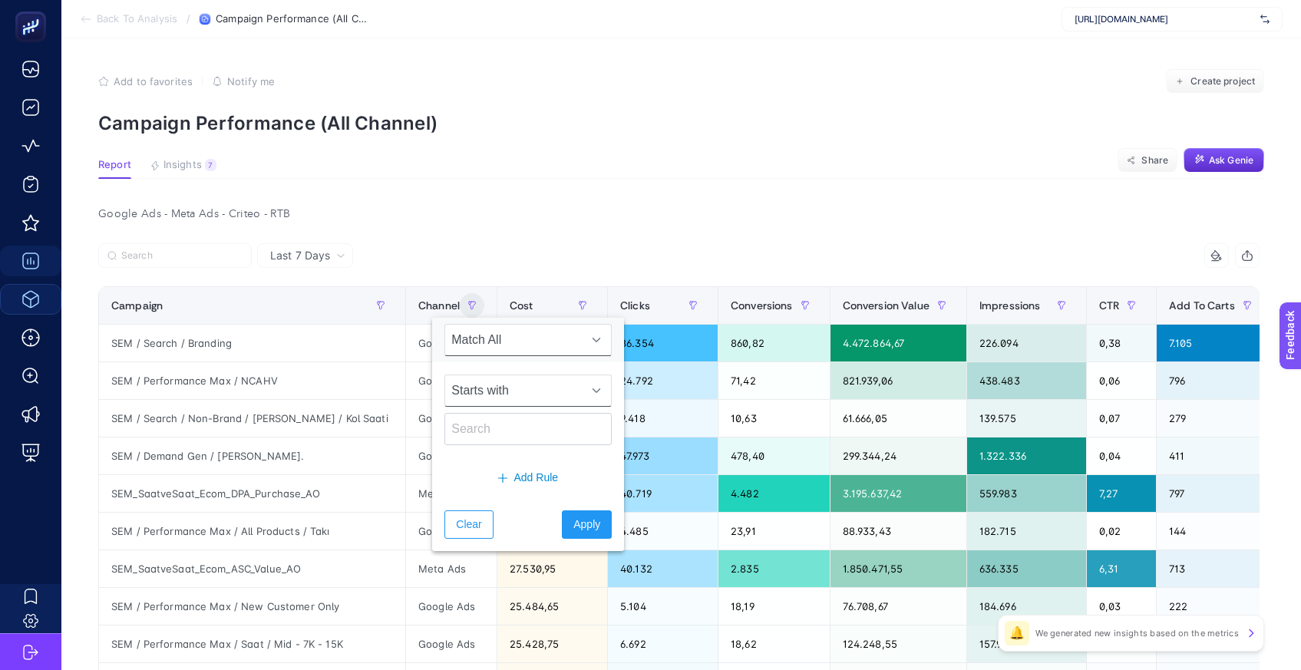
click at [526, 383] on span "Starts with" at bounding box center [513, 390] width 137 height 31
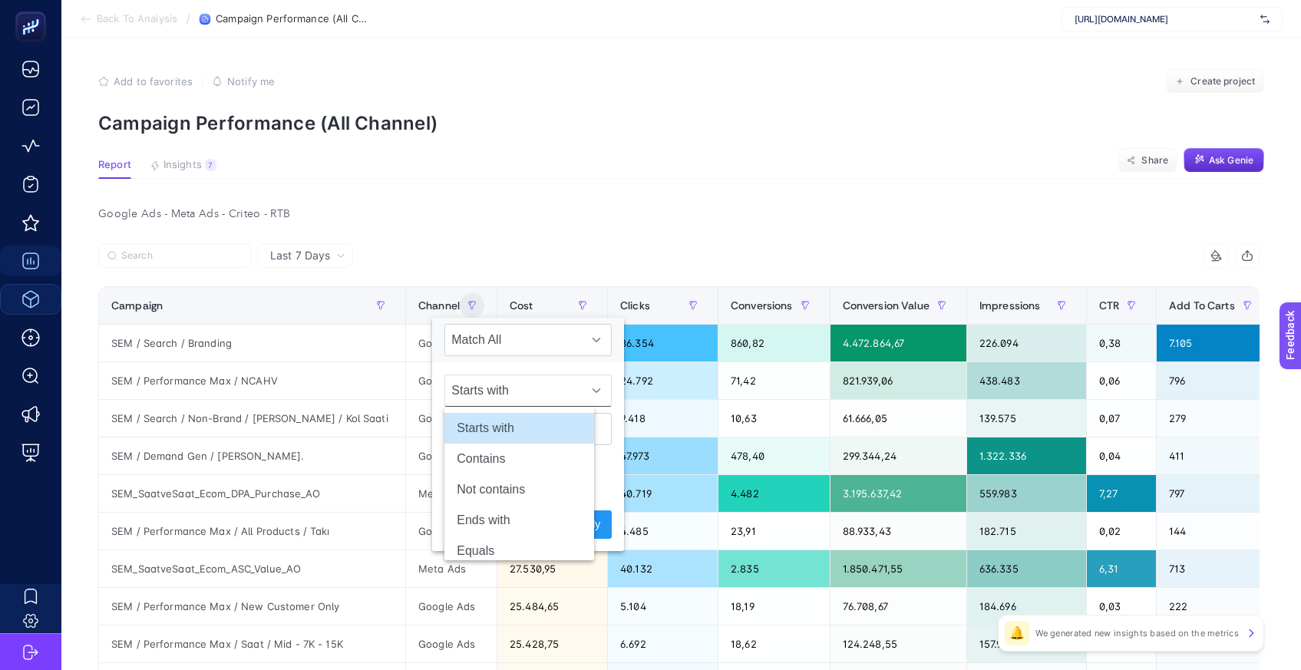
scroll to position [0, 7]
click at [529, 383] on span "Starts with" at bounding box center [513, 390] width 137 height 31
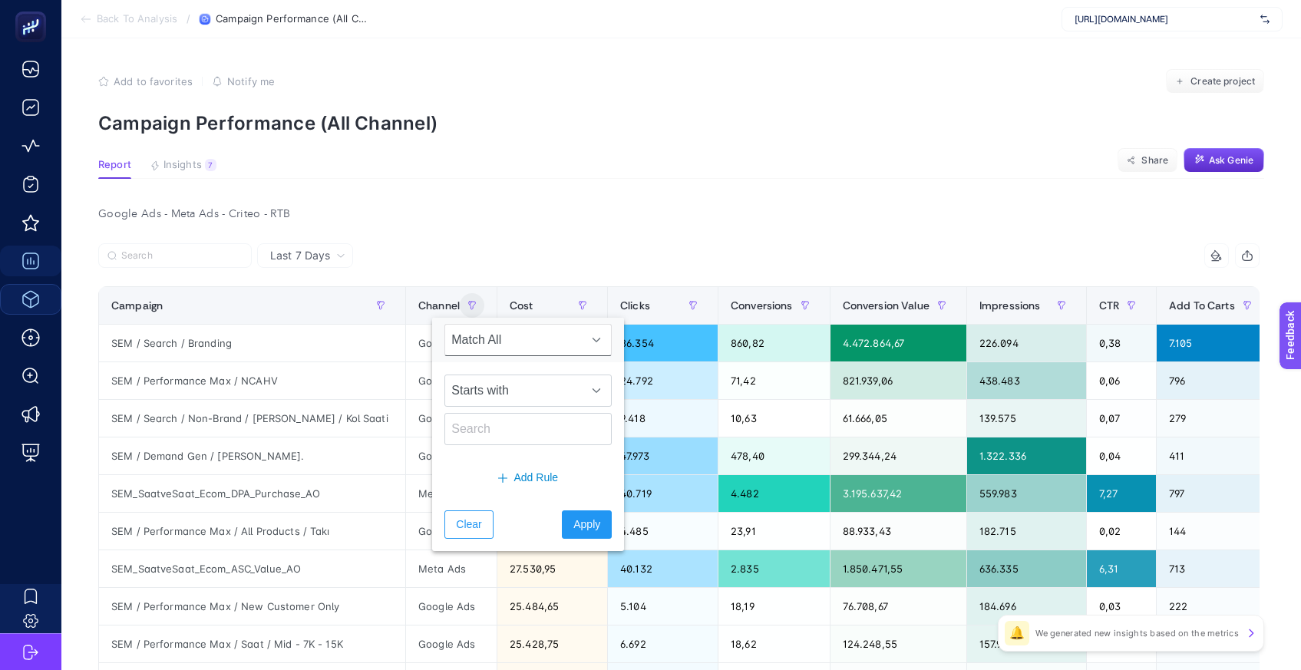
click at [582, 335] on div at bounding box center [596, 340] width 29 height 31
drag, startPoint x: 542, startPoint y: 379, endPoint x: 552, endPoint y: 383, distance: 10.0
click at [542, 379] on span "Starts with" at bounding box center [513, 390] width 137 height 31
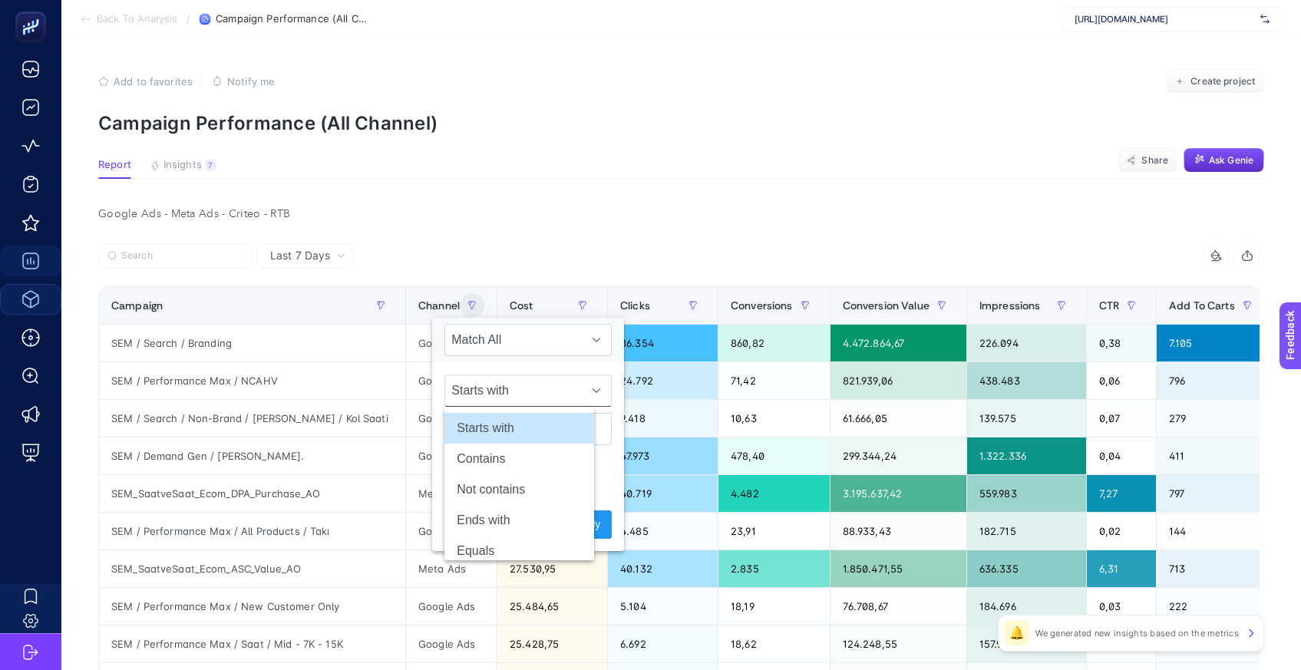
scroll to position [43, 0]
click at [523, 337] on span "Match All" at bounding box center [513, 340] width 137 height 31
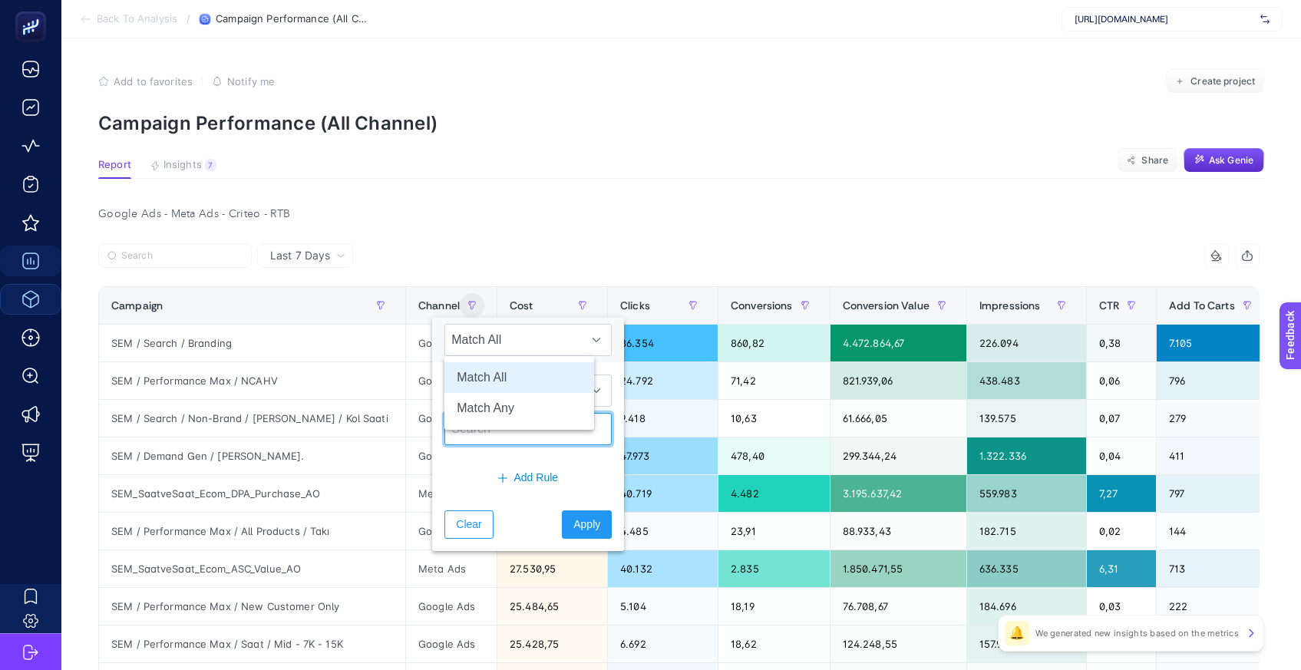
click at [529, 440] on input "text" at bounding box center [527, 429] width 167 height 32
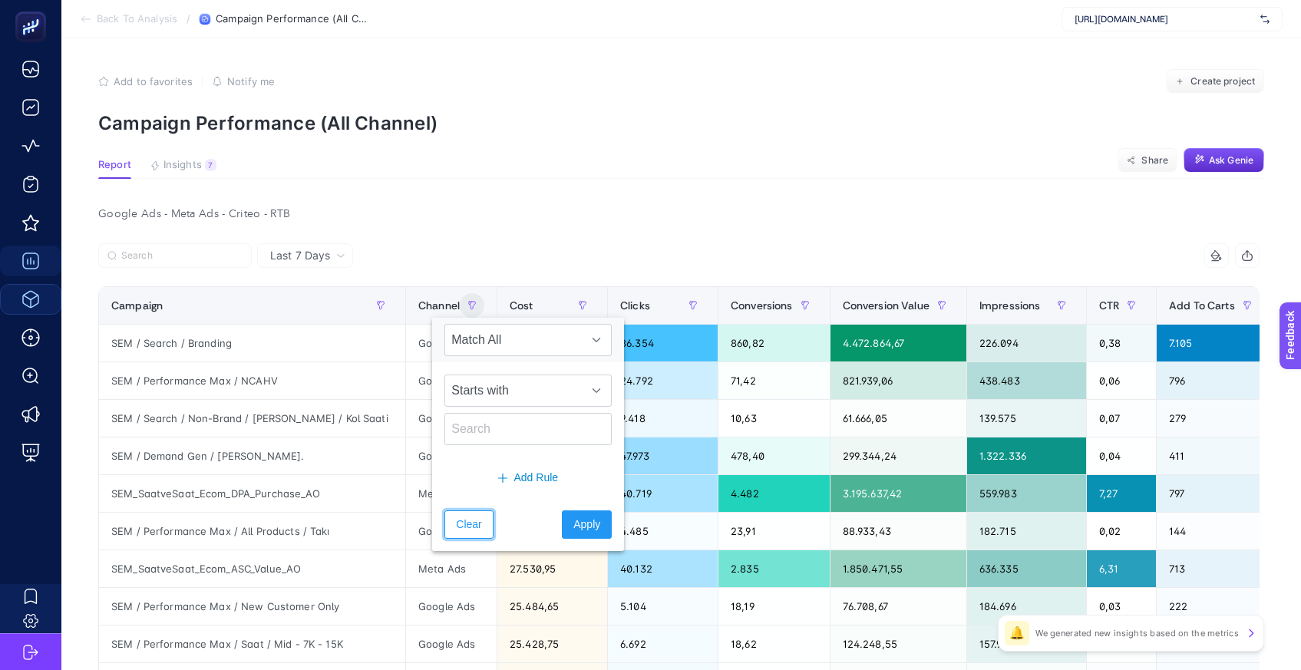
drag, startPoint x: 475, startPoint y: 529, endPoint x: 483, endPoint y: 506, distance: 25.2
click at [475, 529] on button "Clear" at bounding box center [468, 524] width 48 height 28
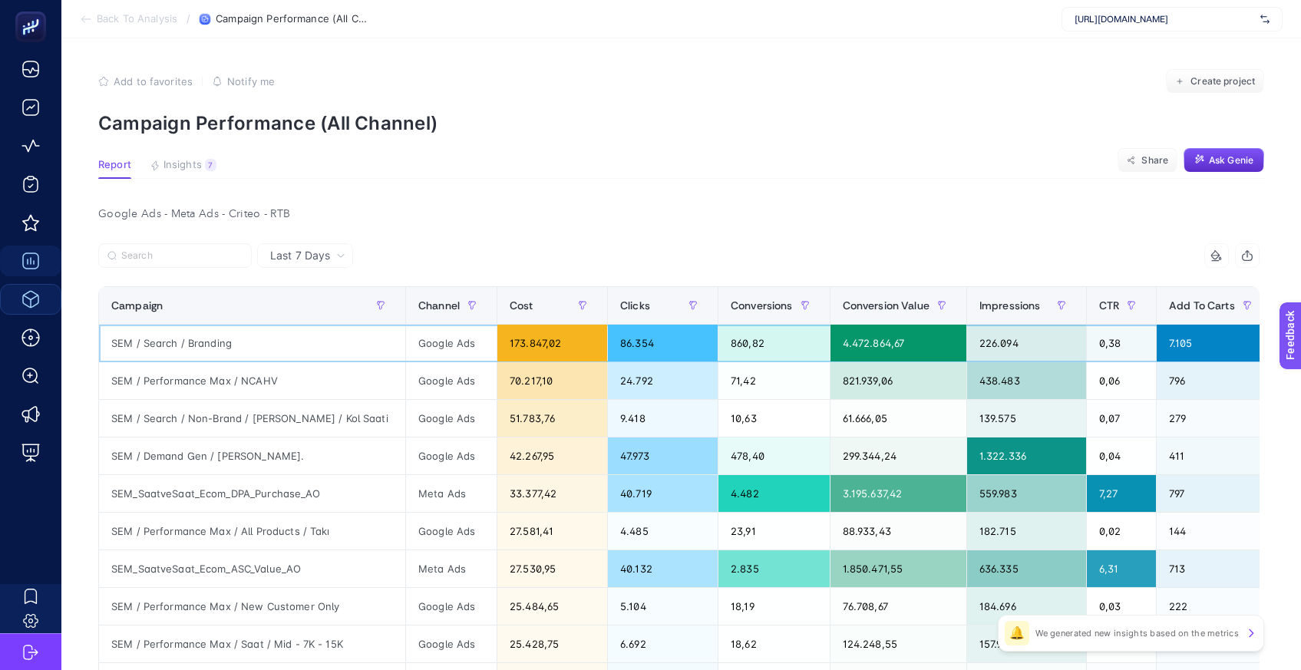
click at [430, 348] on div "Google Ads" at bounding box center [451, 343] width 91 height 37
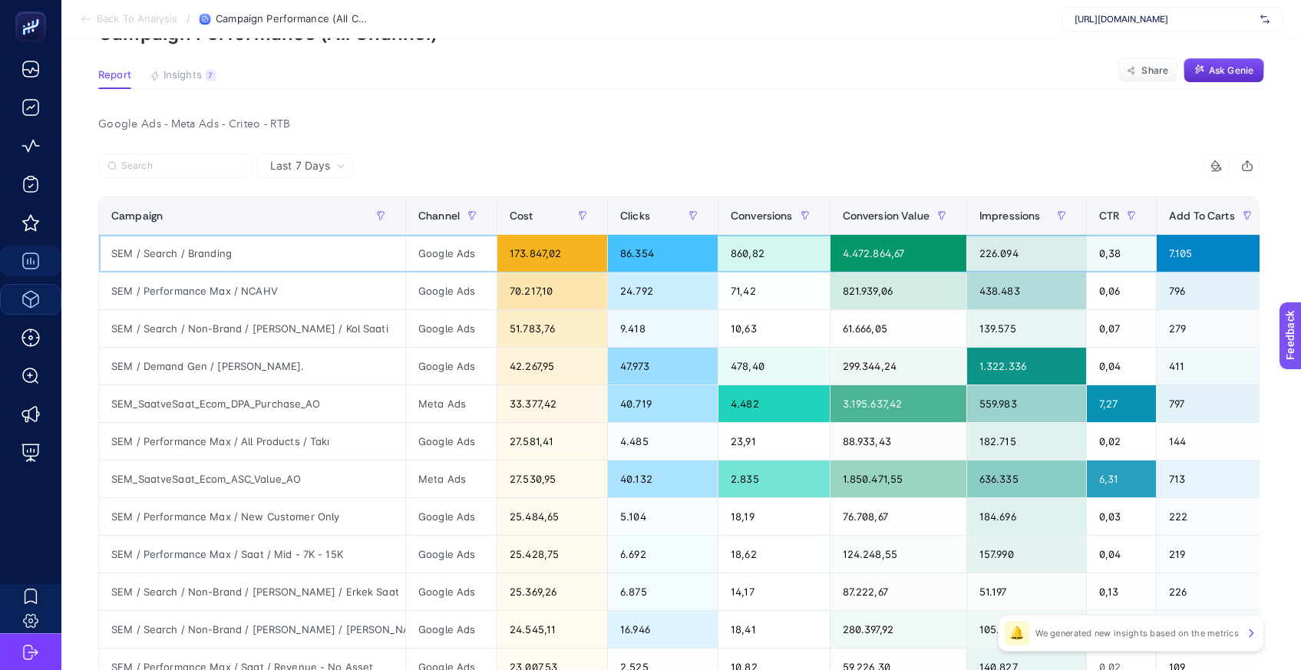
scroll to position [8, 7]
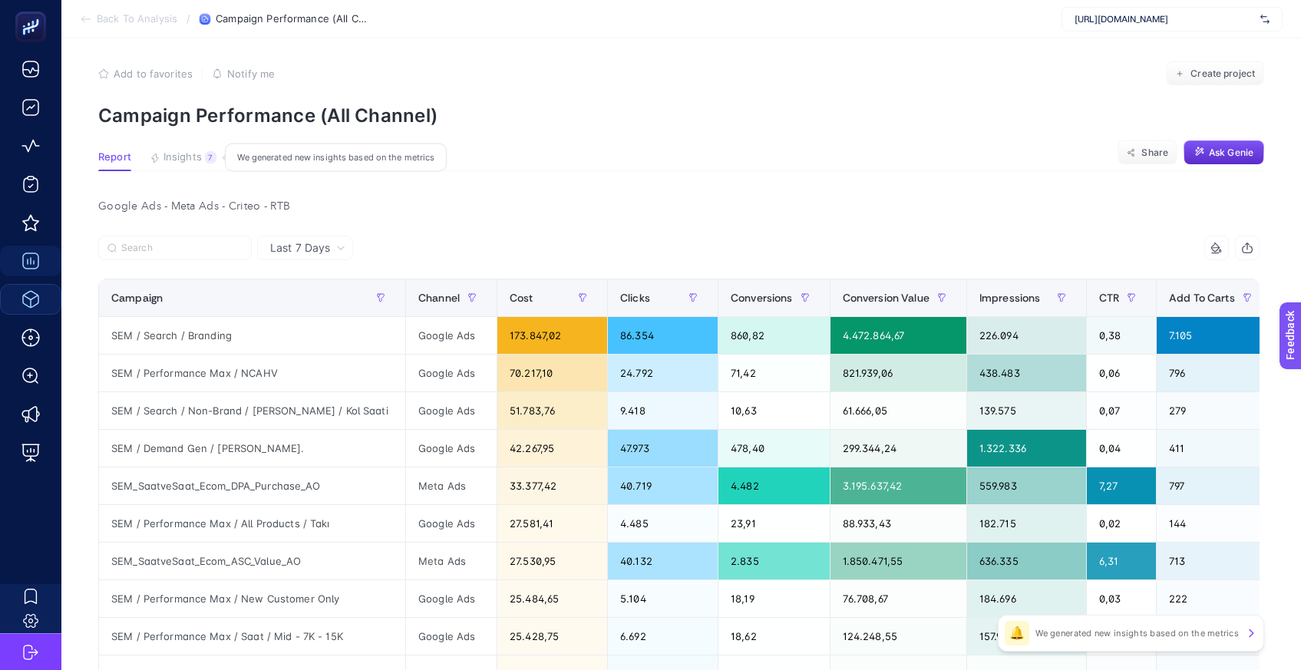
click at [169, 163] on button "Insights 7 We generated new insights based on the metrics" at bounding box center [183, 161] width 67 height 20
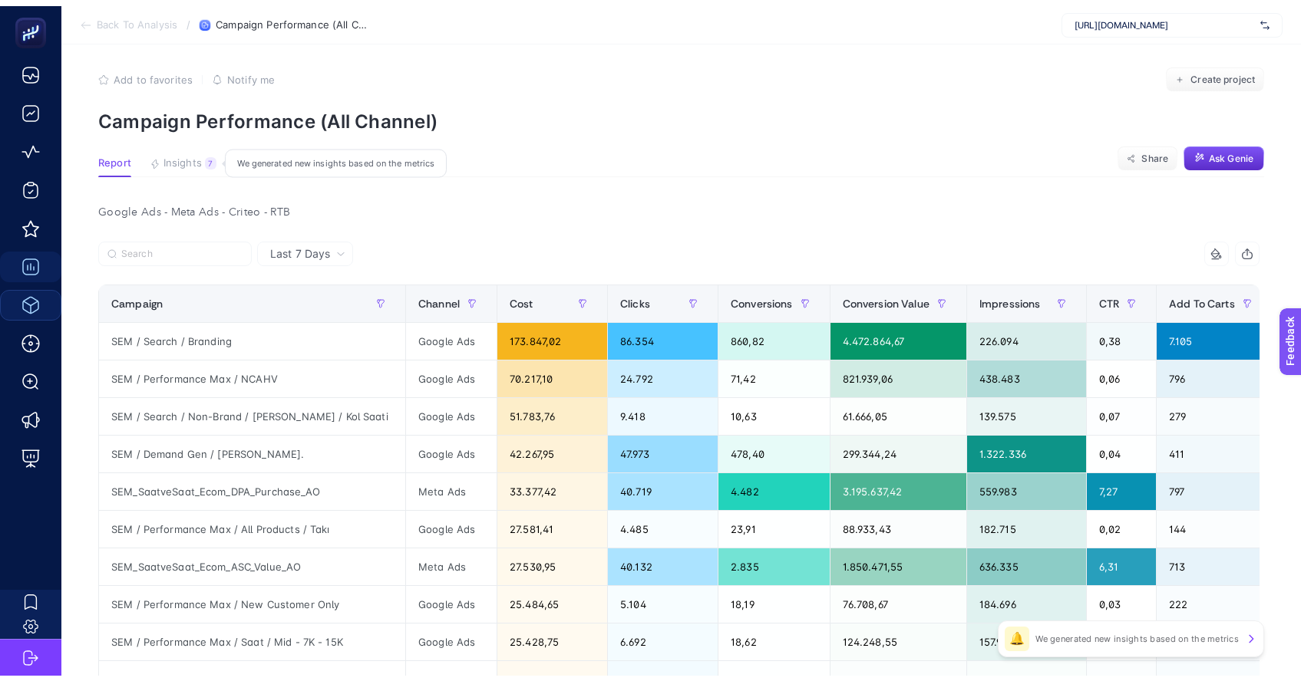
scroll to position [8, 0]
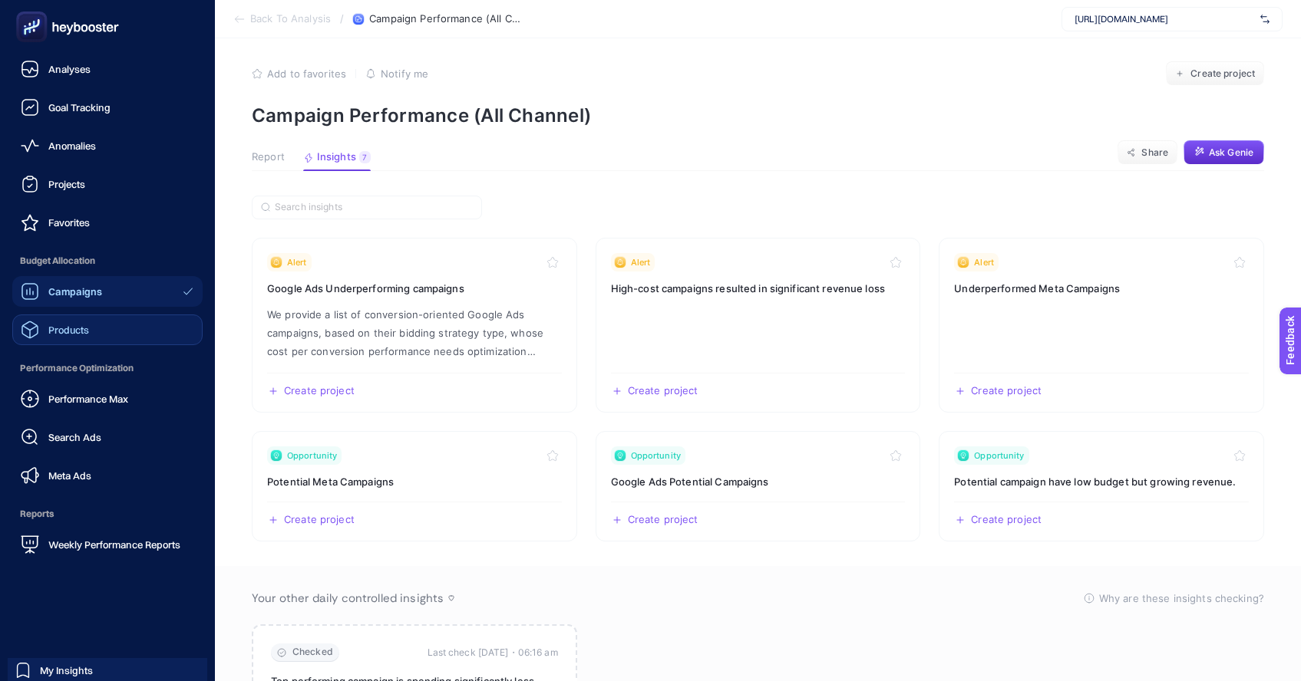
click at [44, 318] on link "Products" at bounding box center [107, 330] width 190 height 31
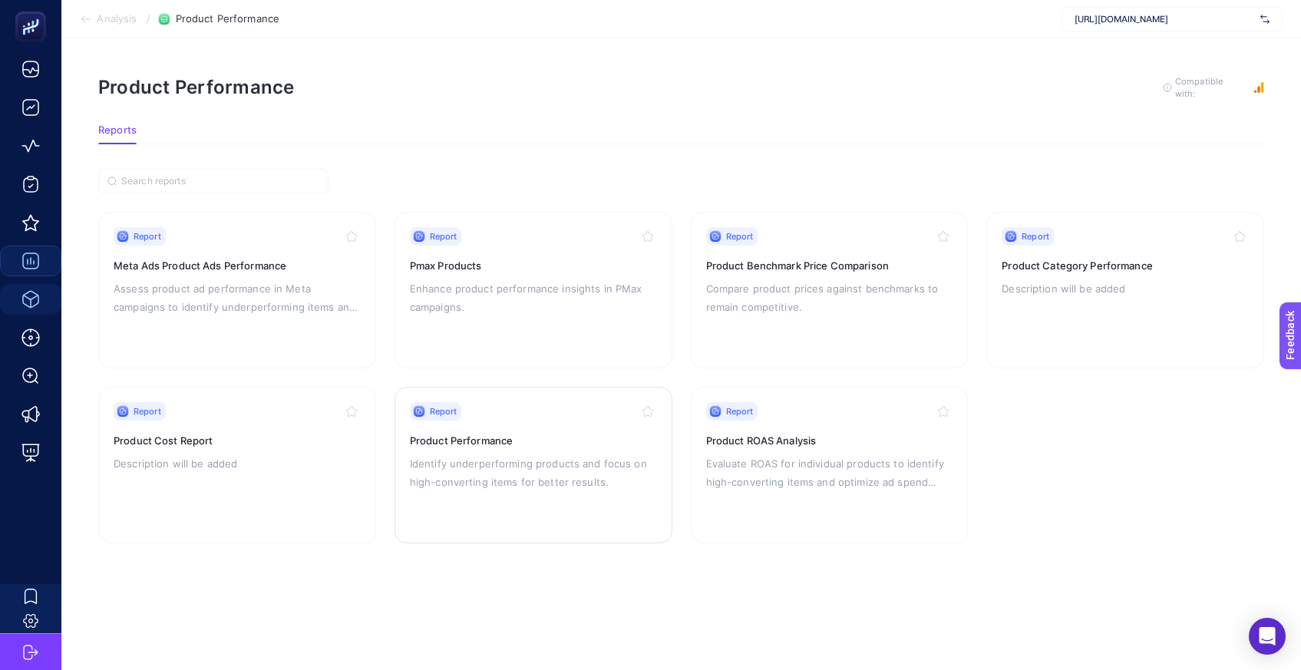
click at [470, 433] on h3 "Product Performance" at bounding box center [533, 440] width 247 height 15
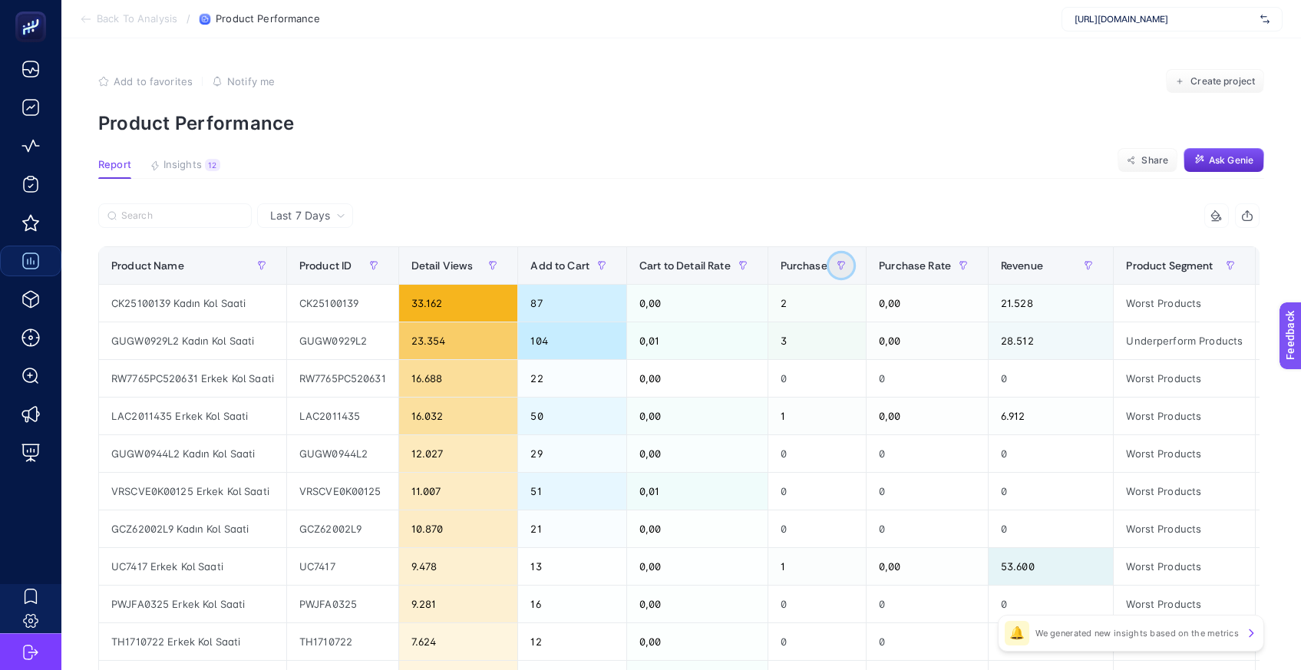
click at [846, 268] on icon "button" at bounding box center [840, 265] width 9 height 9
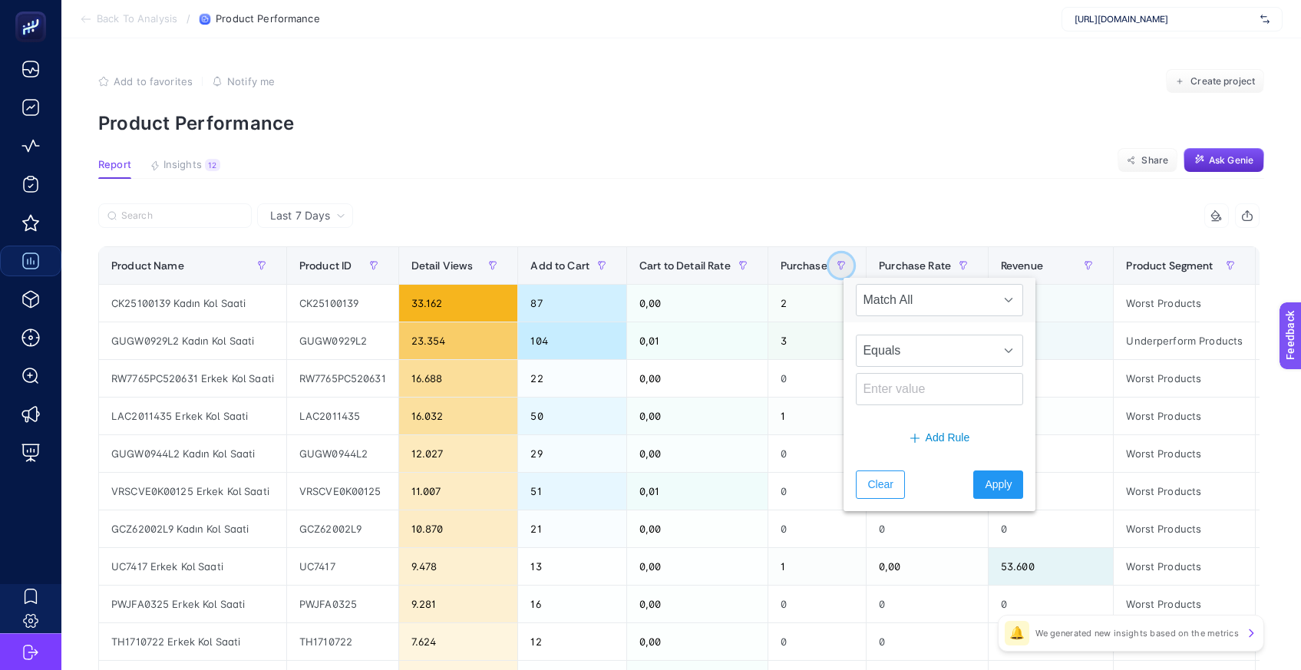
click at [846, 268] on icon "button" at bounding box center [840, 265] width 9 height 9
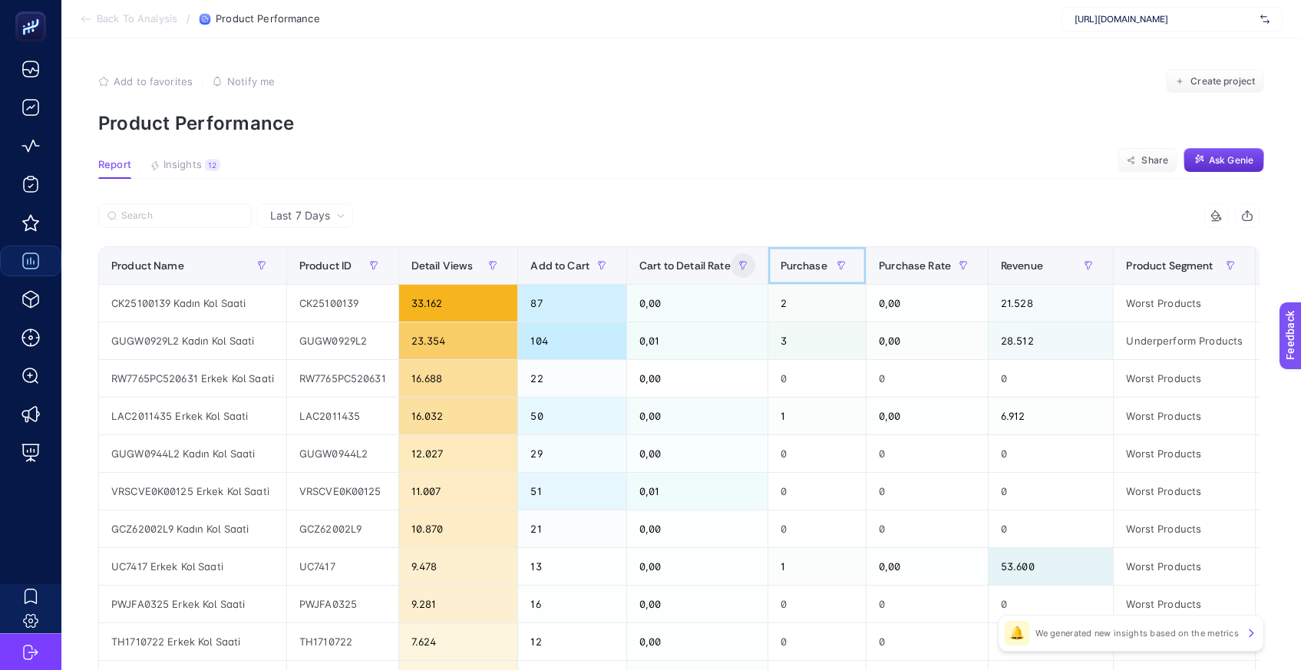
drag, startPoint x: 831, startPoint y: 266, endPoint x: 813, endPoint y: 265, distance: 18.5
click at [827, 266] on span "Purchase" at bounding box center [803, 265] width 47 height 12
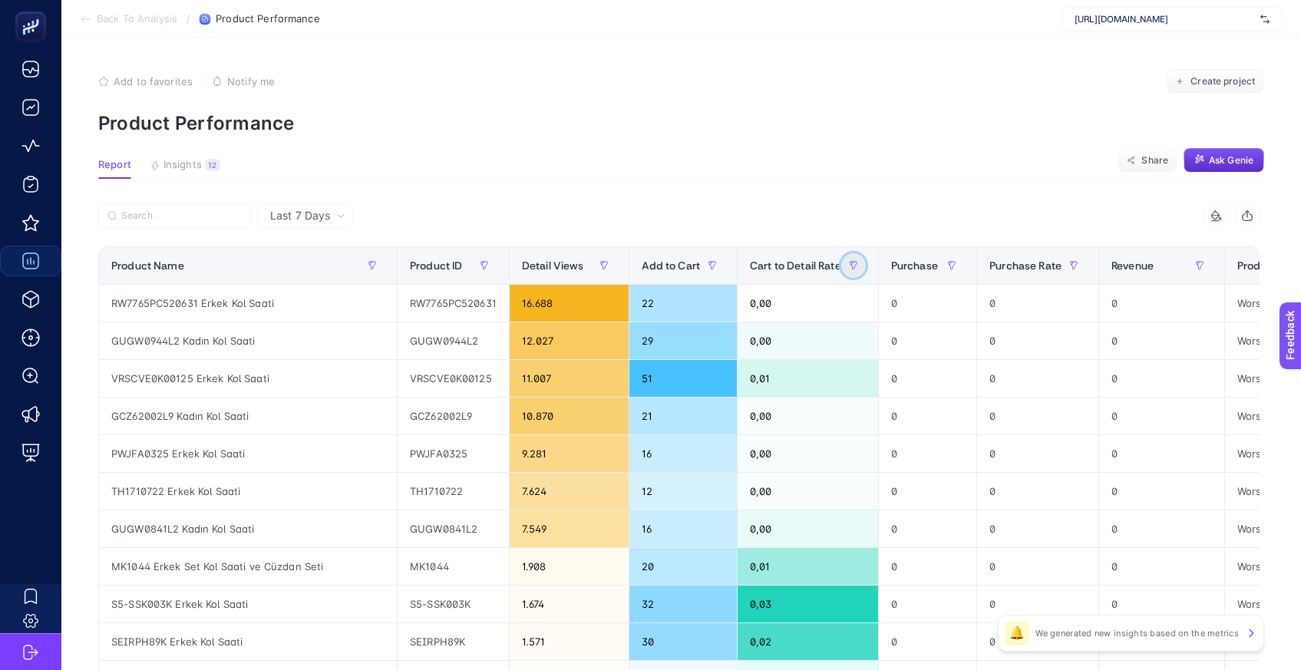
click at [841, 265] on button "button" at bounding box center [853, 265] width 25 height 25
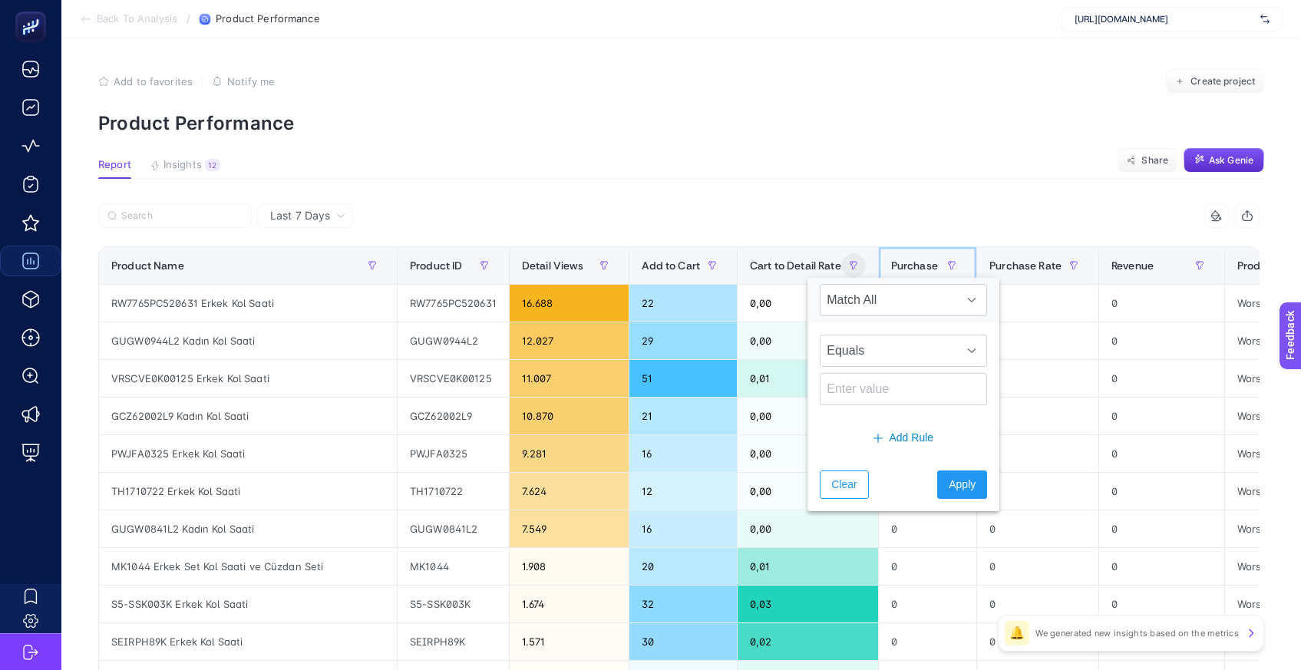
click at [891, 268] on span "Purchase" at bounding box center [914, 265] width 47 height 12
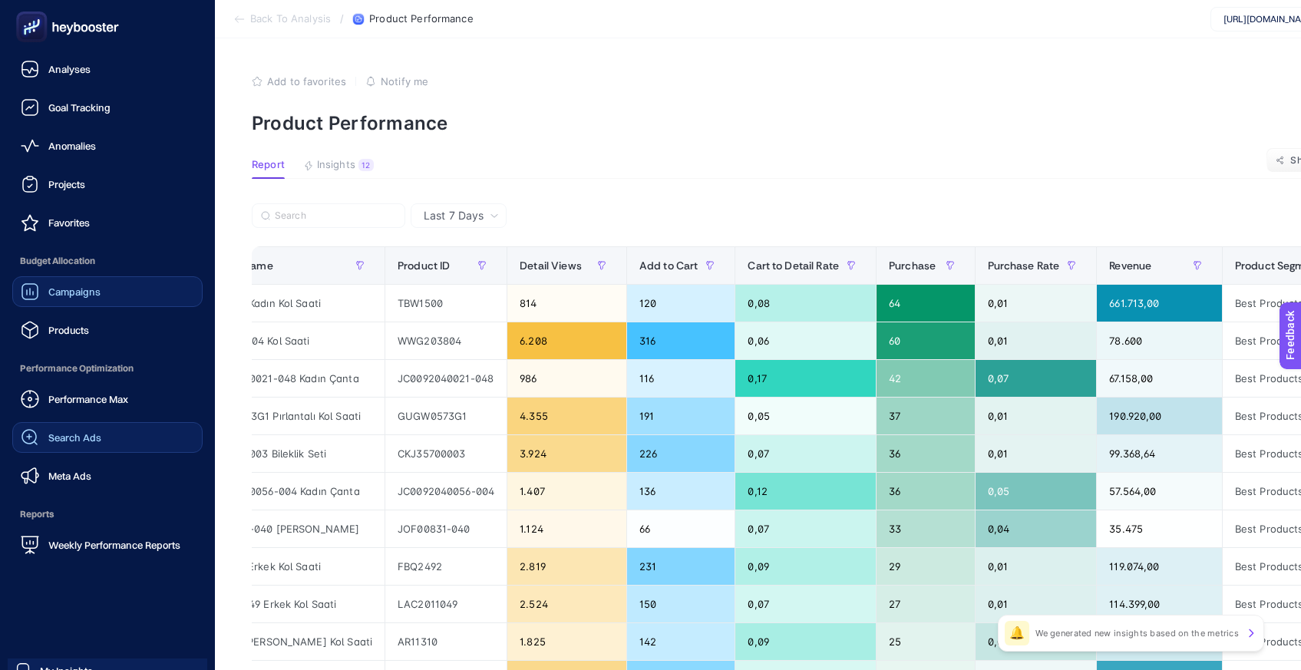
click at [76, 436] on span "Search Ads" at bounding box center [74, 437] width 53 height 12
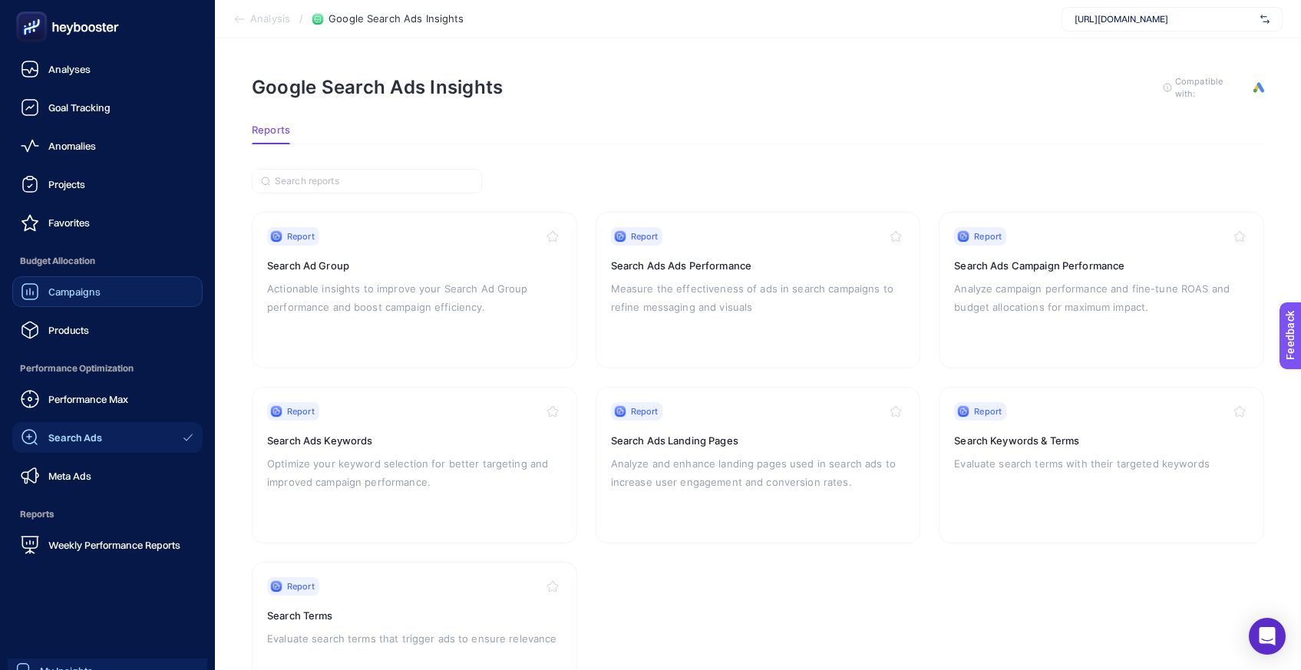
click at [48, 666] on span "My Insights" at bounding box center [66, 670] width 53 height 12
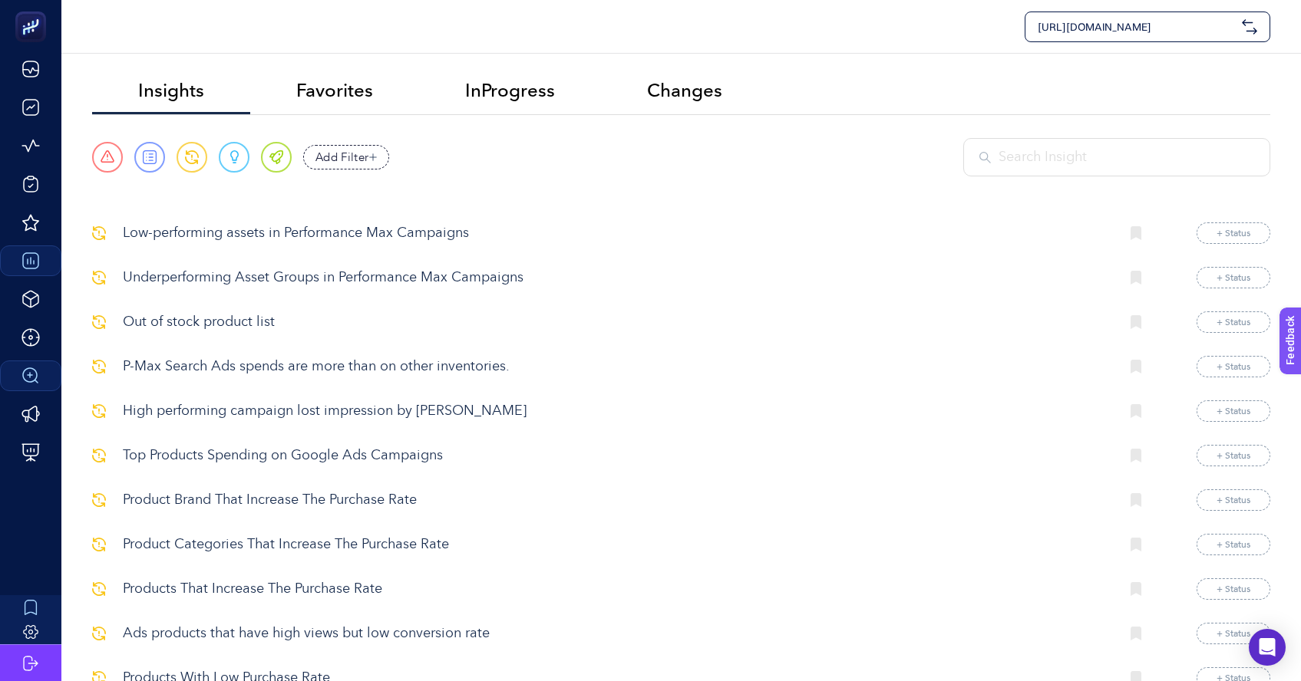
click at [342, 240] on p "Low-performing assets in Performance Max Campaigns" at bounding box center [615, 233] width 984 height 21
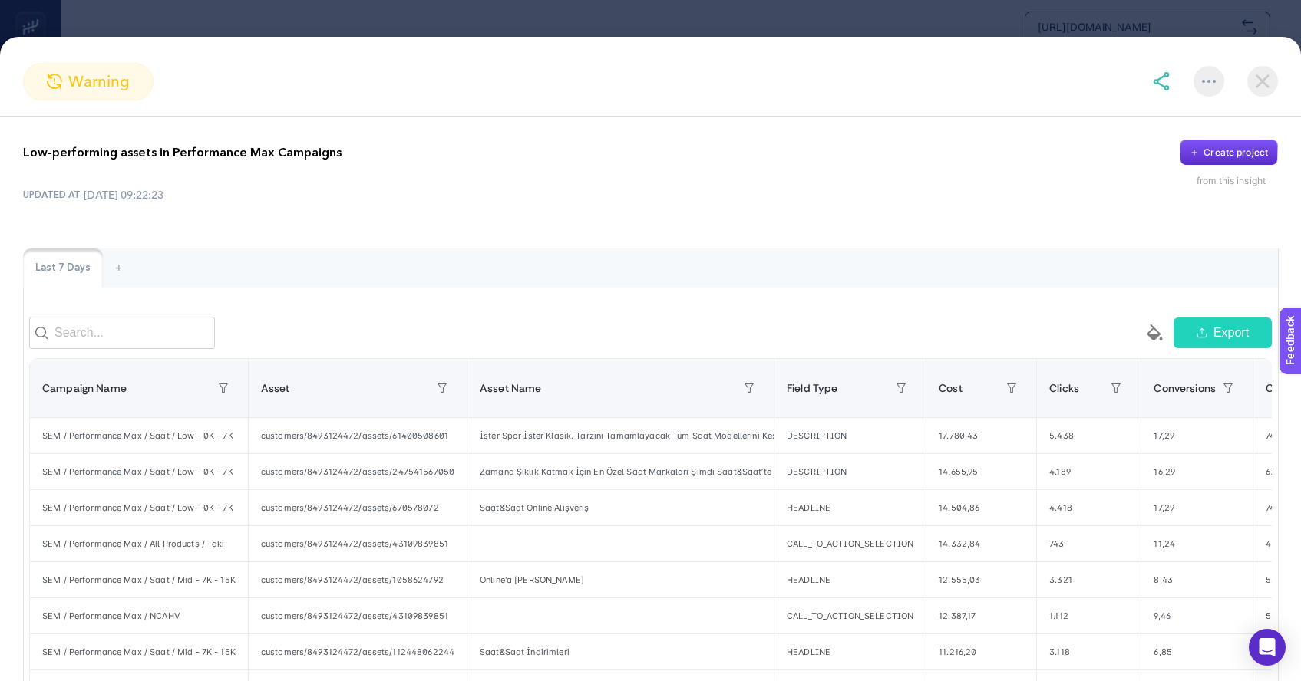
scroll to position [270, 0]
